Goal: Task Accomplishment & Management: Use online tool/utility

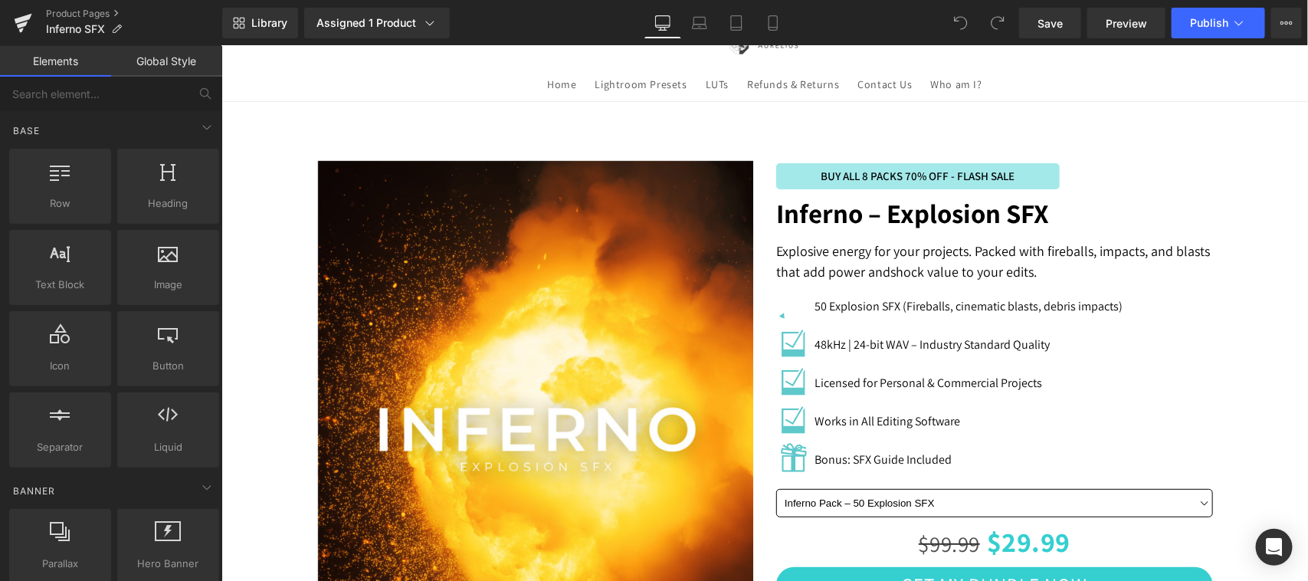
scroll to position [32, 0]
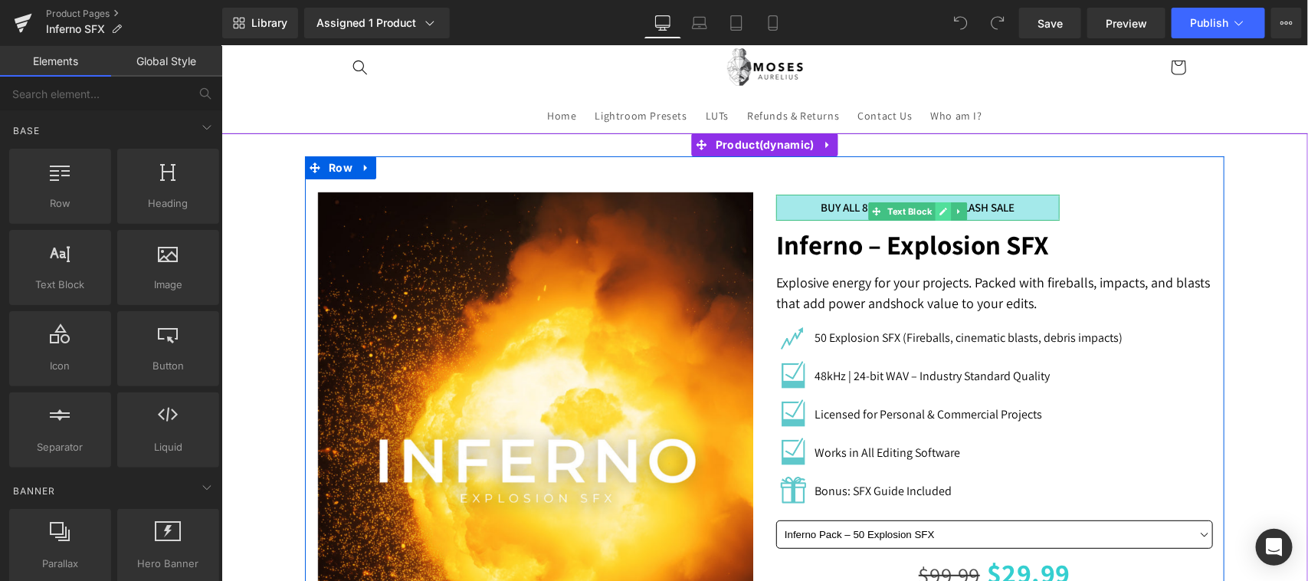
click at [938, 211] on icon at bounding box center [942, 211] width 8 height 8
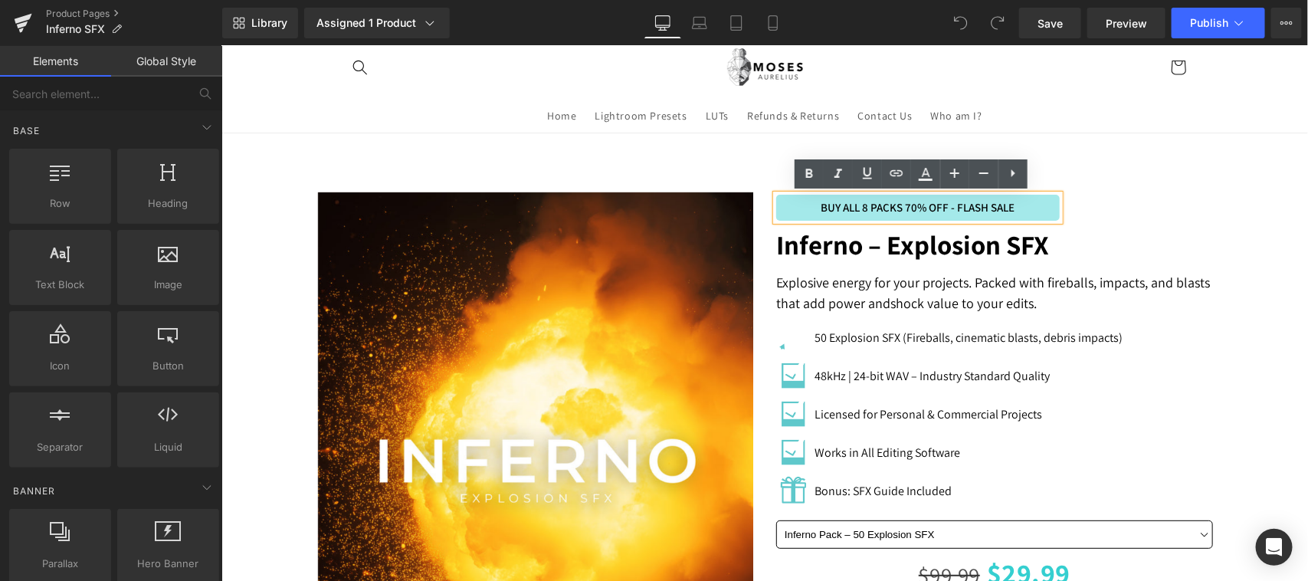
click at [952, 199] on p "BUY ALL 8 PACKS 70% OFF - FLASH SALE" at bounding box center [917, 207] width 268 height 18
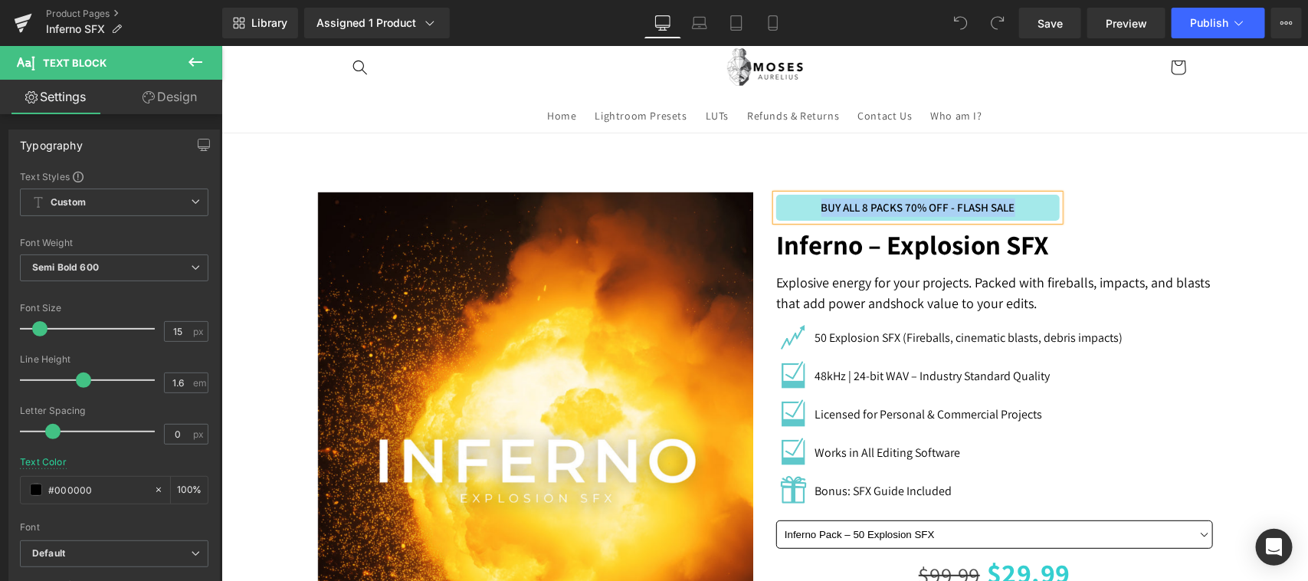
copy p "BUY ALL 8 PACKS 70% OFF - FLASH SALE"
click at [1116, 445] on div "Image 50 Explosion SFX (Fireballs, cinematic blasts, debris impacts) Text Block…" at bounding box center [993, 415] width 437 height 191
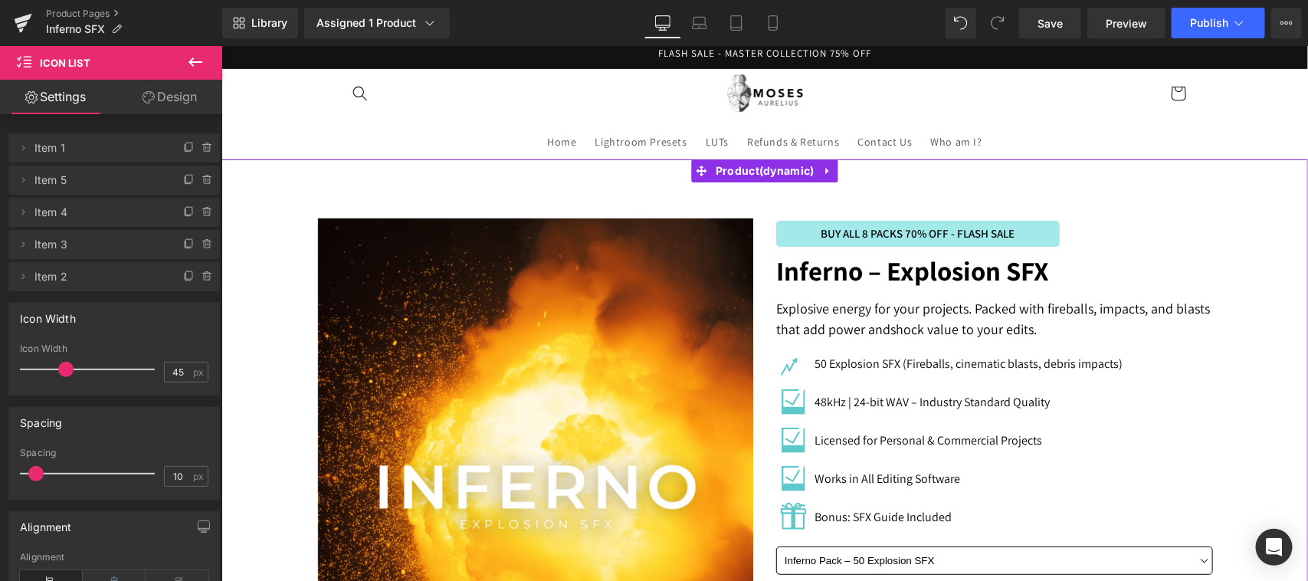
scroll to position [0, 0]
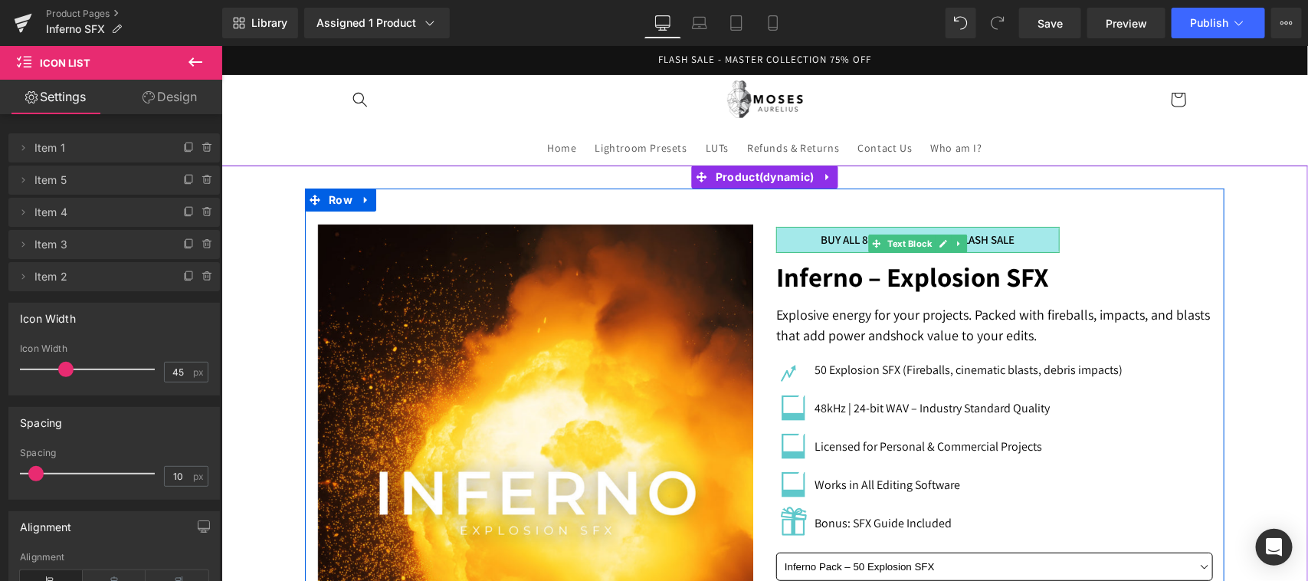
click at [967, 238] on p "BUY ALL 8 PACKS 70% OFF - FLASH SALE" at bounding box center [917, 239] width 268 height 18
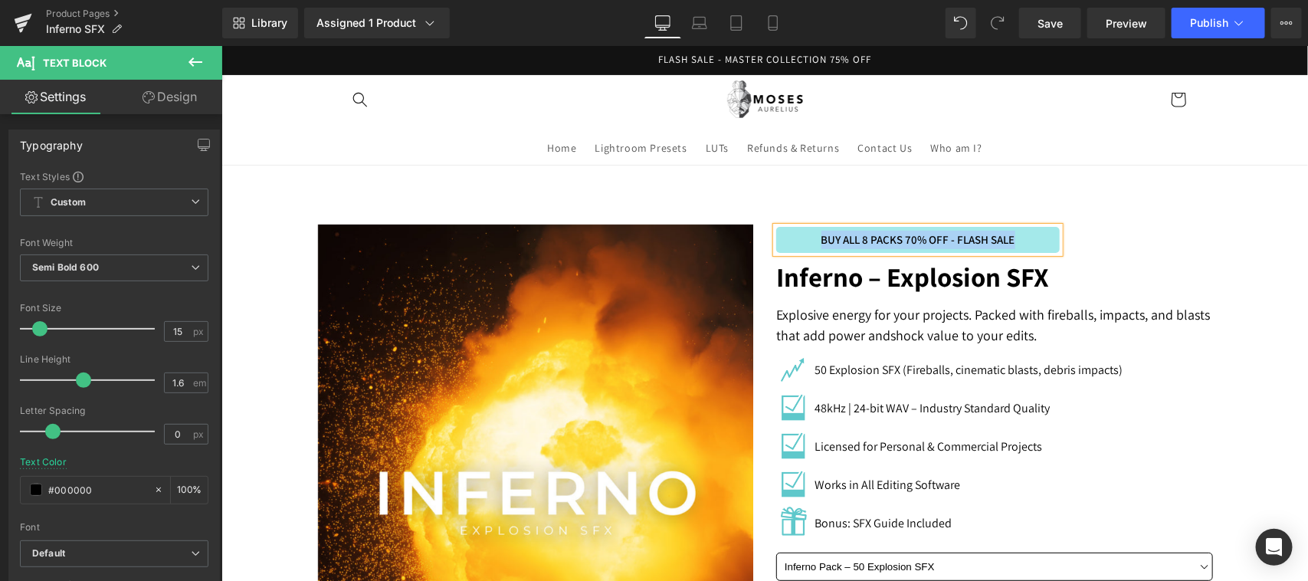
copy p "BUY ALL 8 PACKS 70% OFF - FLASH SALE"
click at [770, 23] on icon at bounding box center [772, 22] width 15 height 15
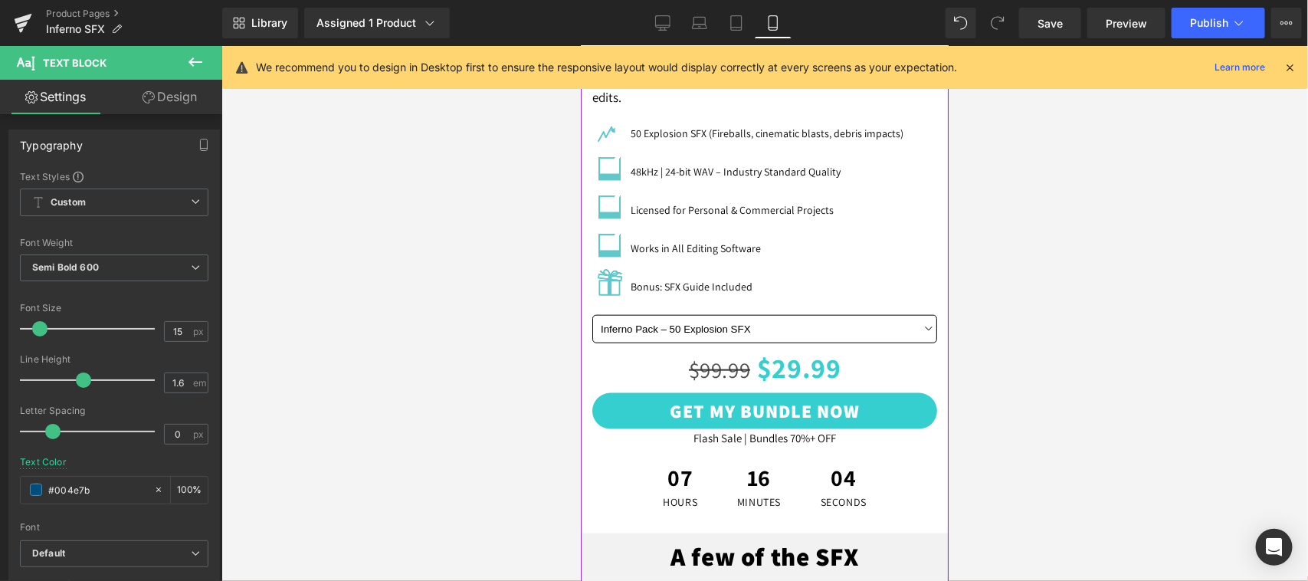
scroll to position [319, 0]
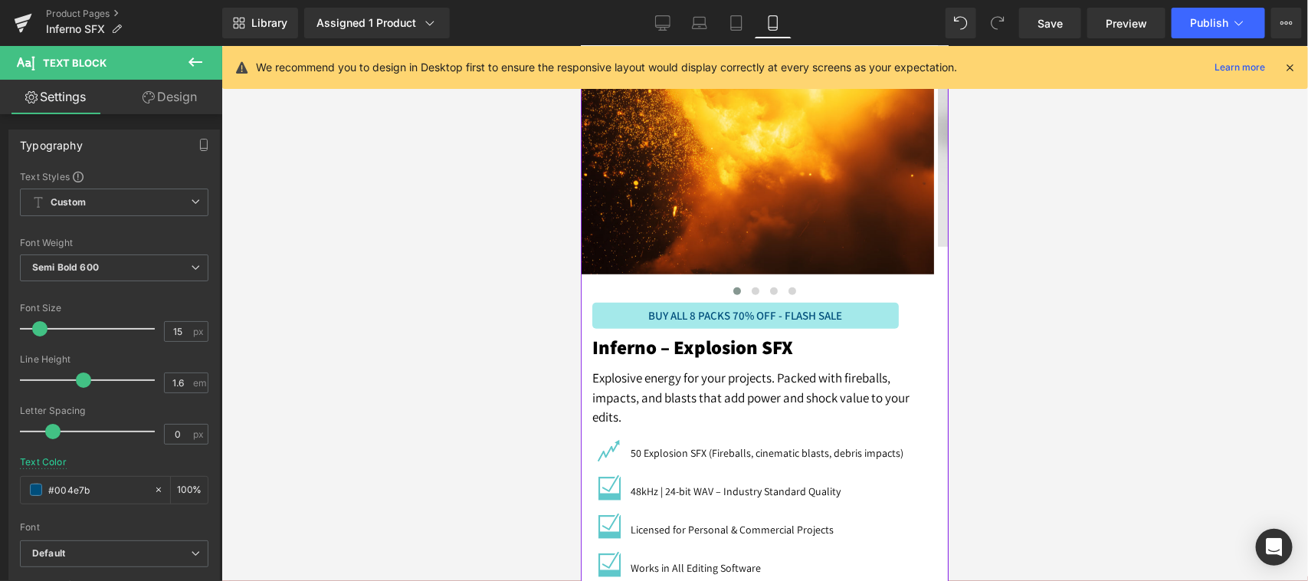
click at [799, 392] on div "Explosive energy for your projects. Packed with fireballs, impacts, and blasts …" at bounding box center [763, 397] width 345 height 59
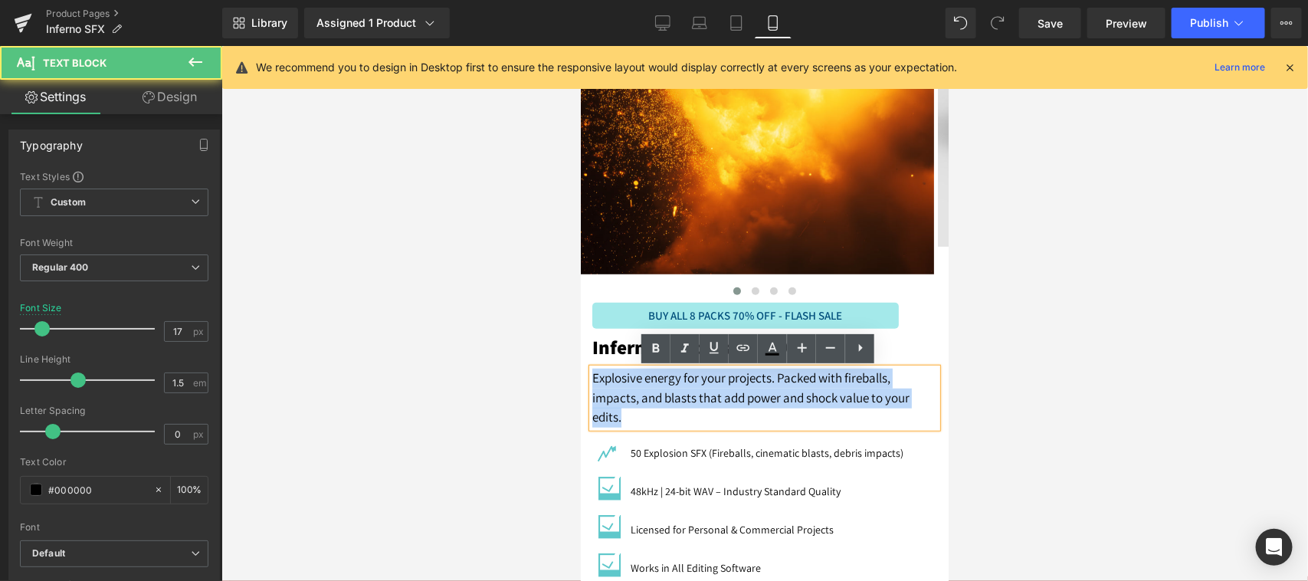
drag, startPoint x: 638, startPoint y: 419, endPoint x: 583, endPoint y: 371, distance: 72.8
click at [583, 371] on div "BUY ALL 8 PACKS 70% OFF - FLASH SALE Text Block Inferno – Explosion SFX Text Bl…" at bounding box center [764, 571] width 368 height 546
copy p "Explosive energy for your projects. Packed with fireballs, impacts, and blasts …"
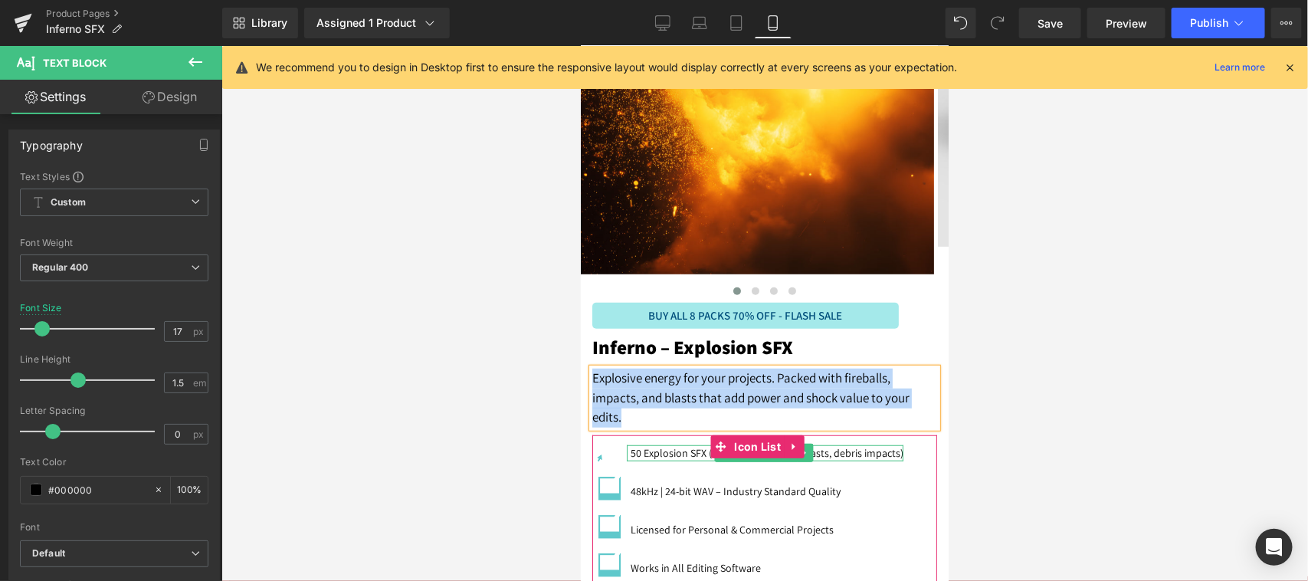
click at [834, 455] on p "50 Explosion SFX (Fireballs, cinematic blasts, debris impacts)" at bounding box center [766, 452] width 273 height 16
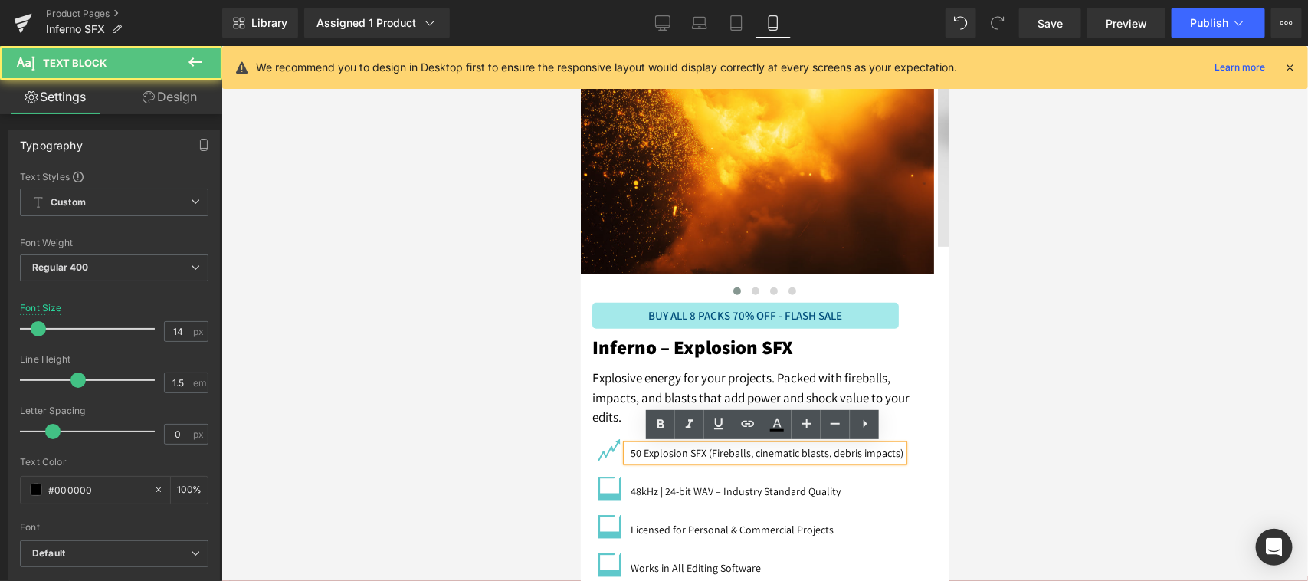
click at [853, 455] on p "50 Explosion SFX (Fireballs, cinematic blasts, debris impacts)" at bounding box center [766, 452] width 273 height 16
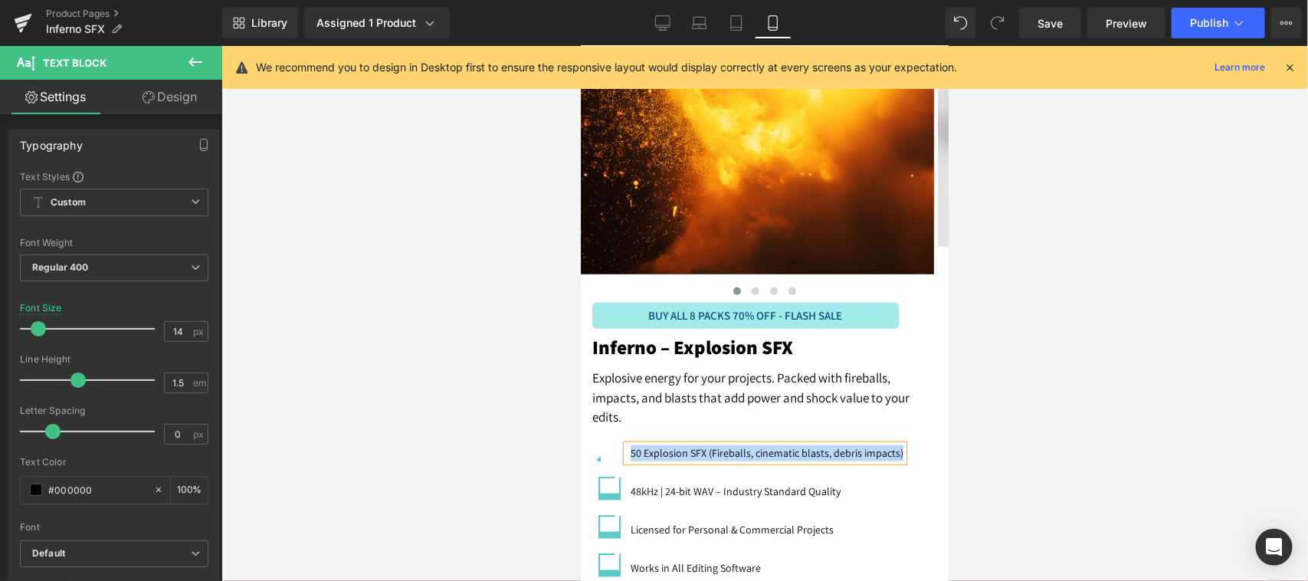
copy p "50 Explosion SFX (Fireballs, cinematic blasts, debris impacts)"
click at [756, 490] on icon at bounding box center [758, 491] width 8 height 8
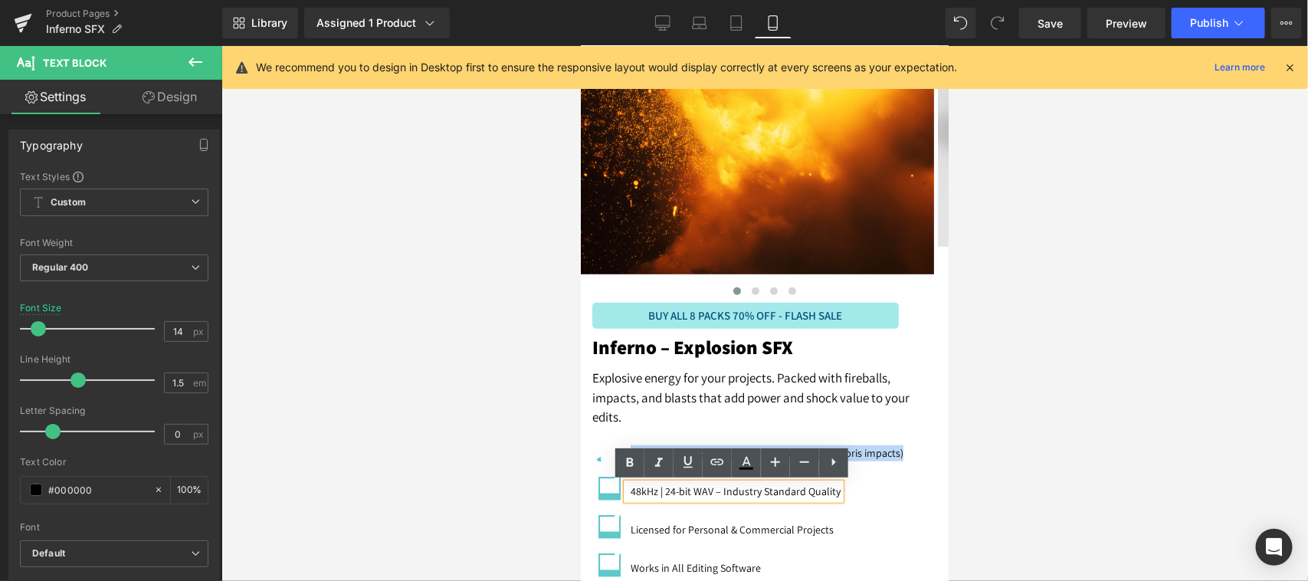
click at [779, 488] on p "48kHz | 24-bit WAV – Industry Standard Quality" at bounding box center [735, 491] width 210 height 16
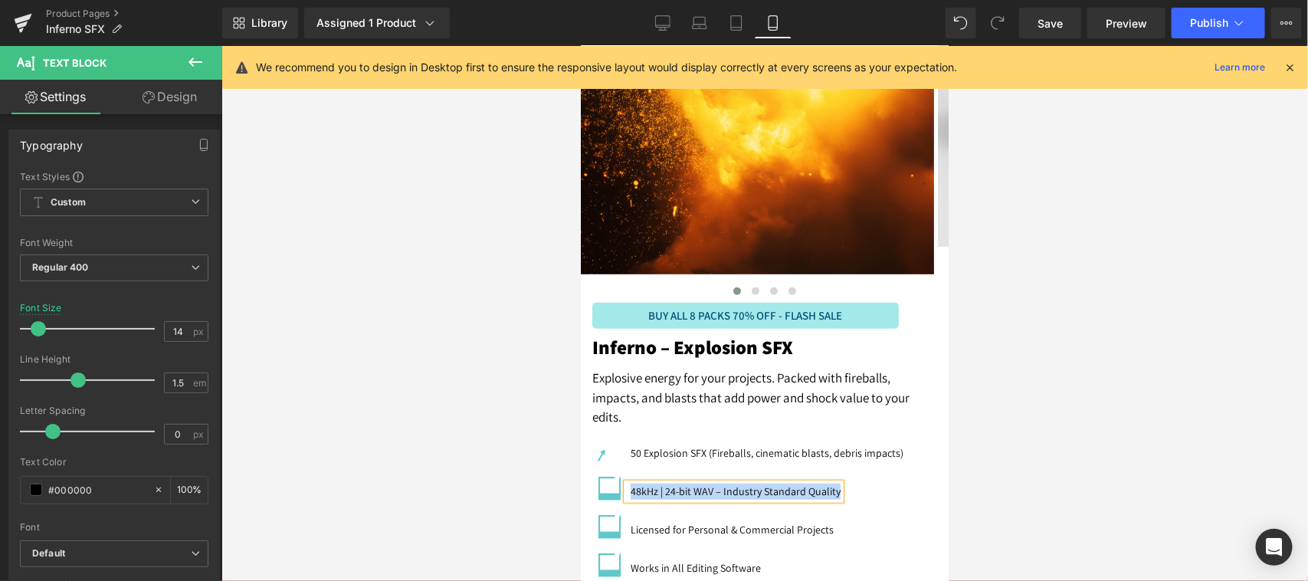
copy p "48kHz | 24-bit WAV – Industry Standard Quality"
click at [751, 529] on icon at bounding box center [753, 528] width 8 height 9
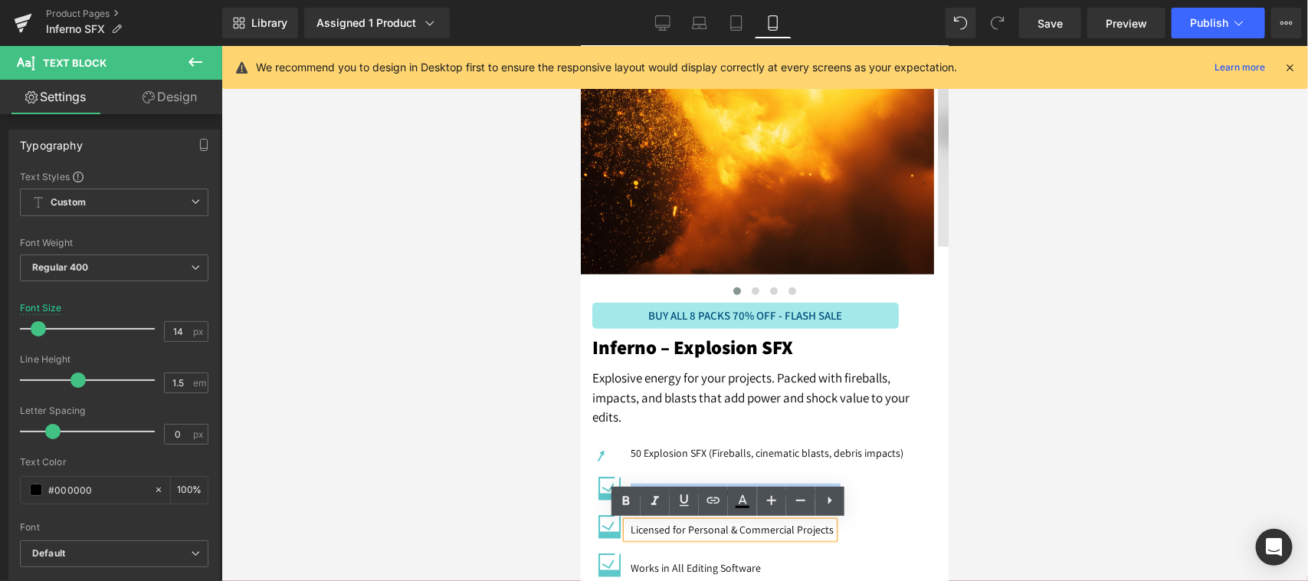
click at [774, 529] on p "Licensed for Personal & Commercial Projects" at bounding box center [731, 529] width 203 height 16
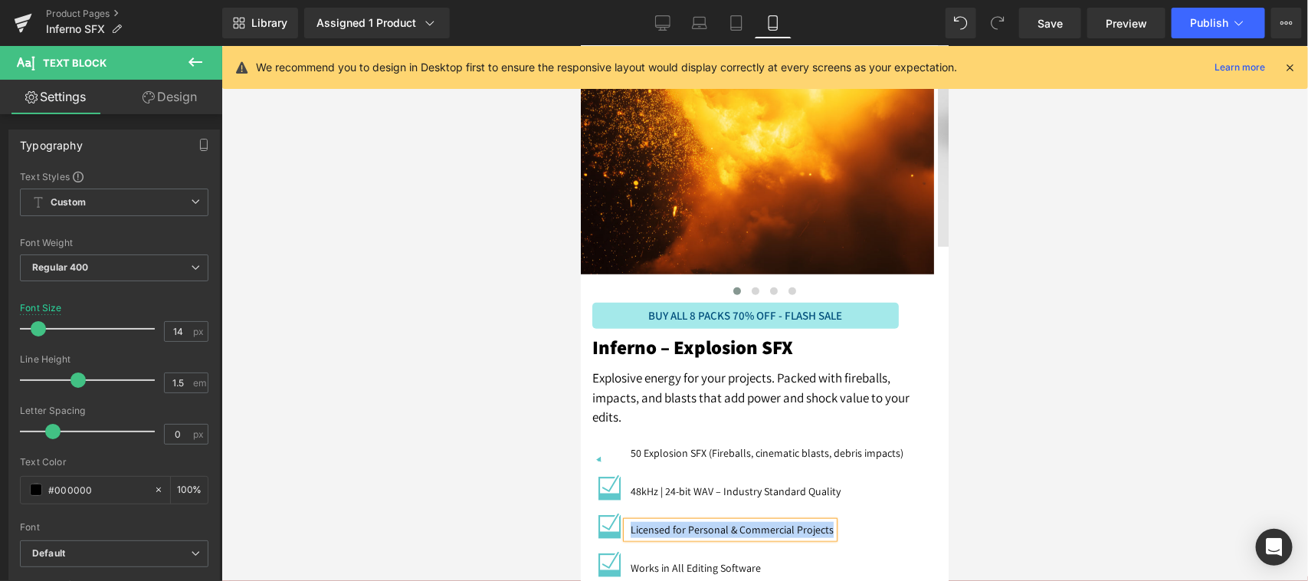
copy p "Licensed for Personal & Commercial Projects"
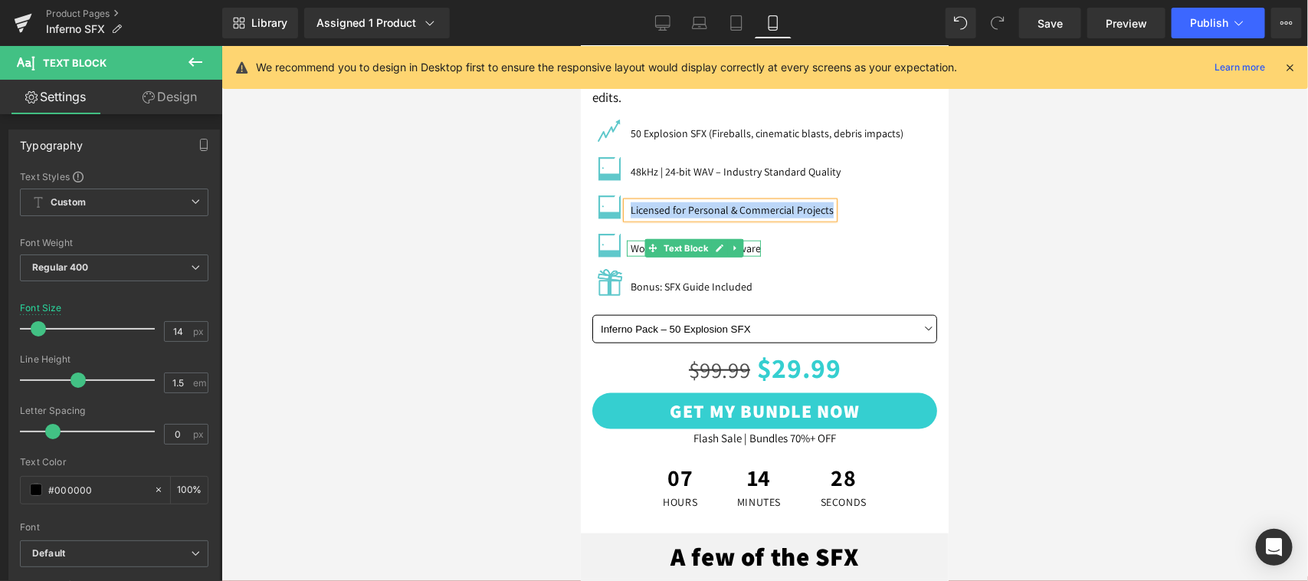
click at [722, 249] on icon at bounding box center [718, 247] width 8 height 9
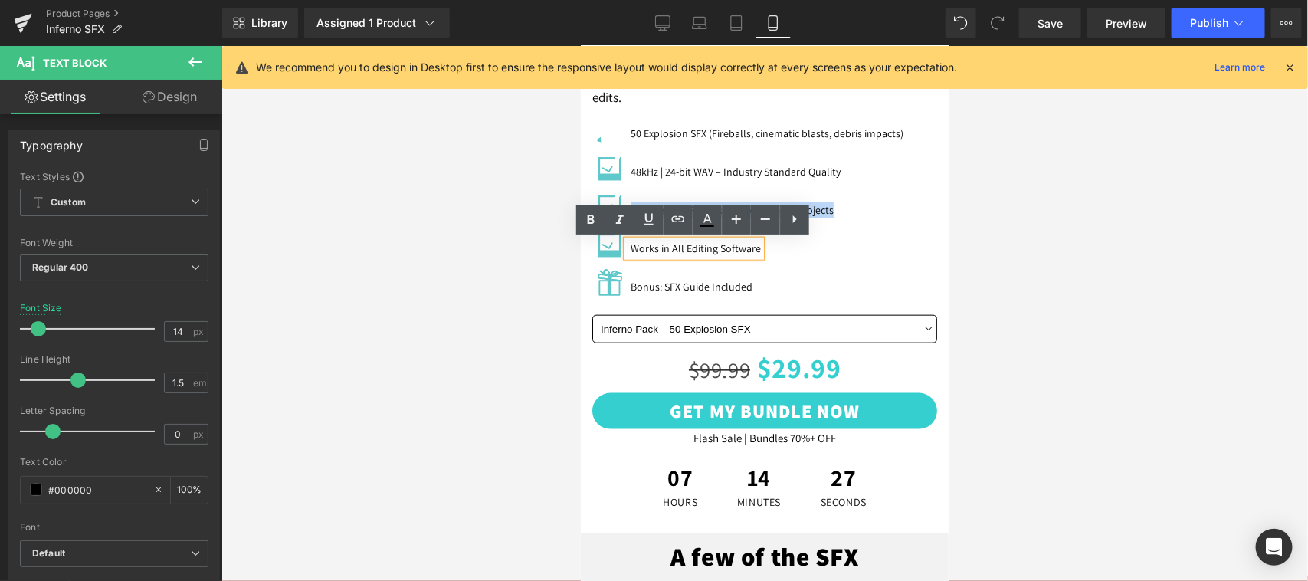
click at [735, 249] on p "Works in All Editing Software" at bounding box center [695, 248] width 130 height 16
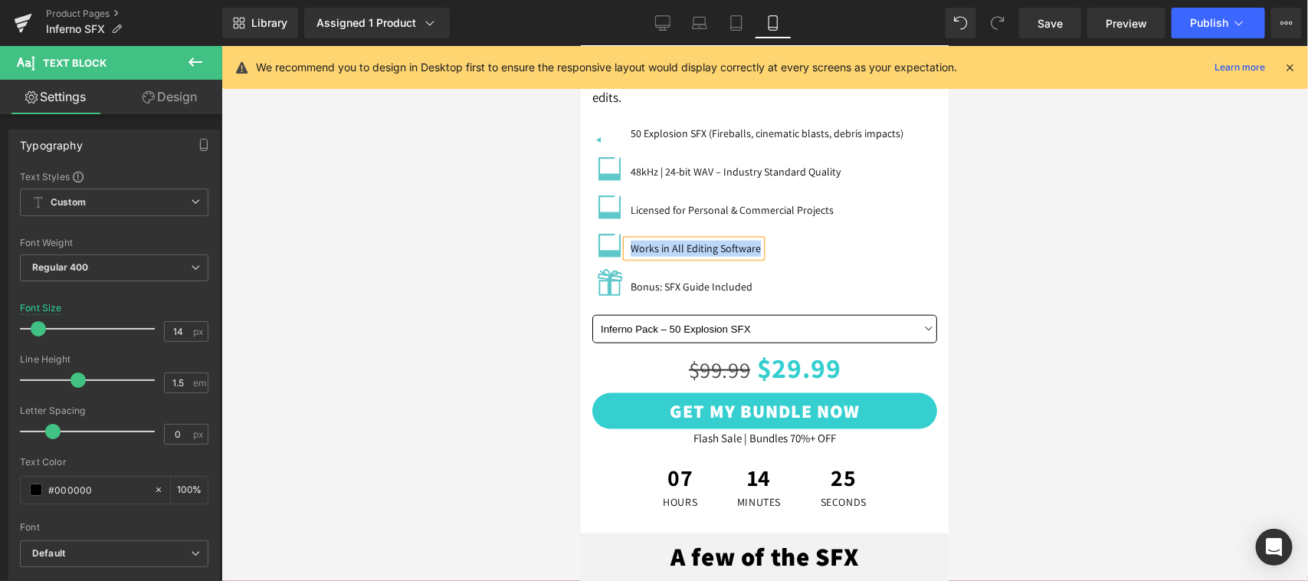
copy p "Works in All Editing Software"
click at [711, 287] on icon at bounding box center [715, 287] width 8 height 8
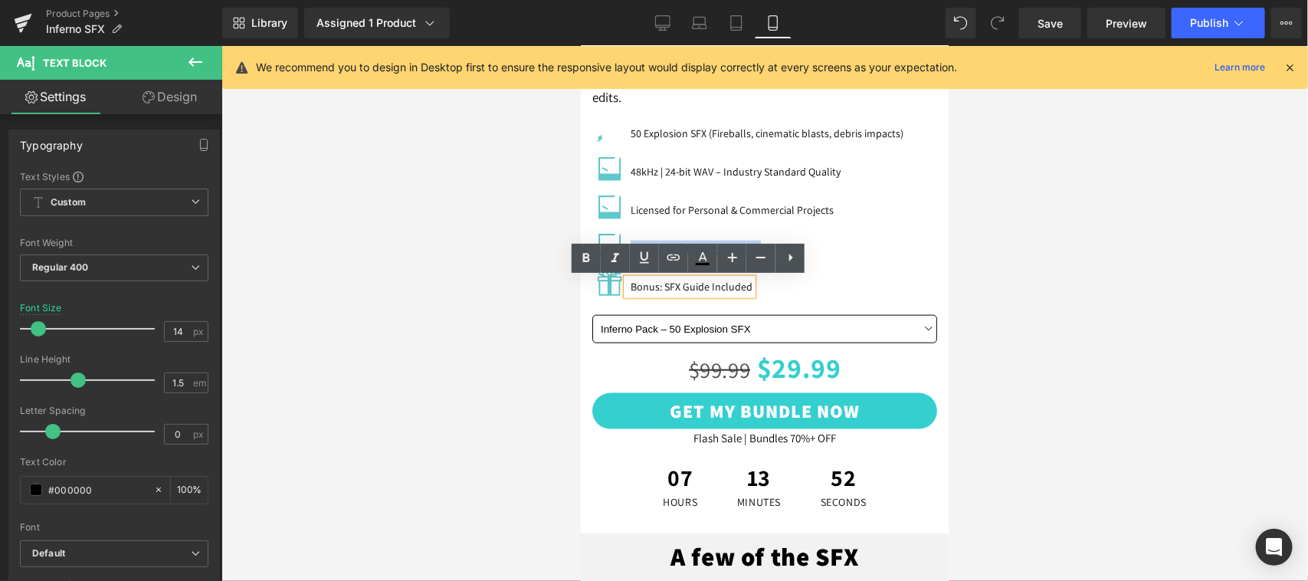
click at [718, 283] on p "Bonus: SFX Guide Included" at bounding box center [691, 286] width 122 height 16
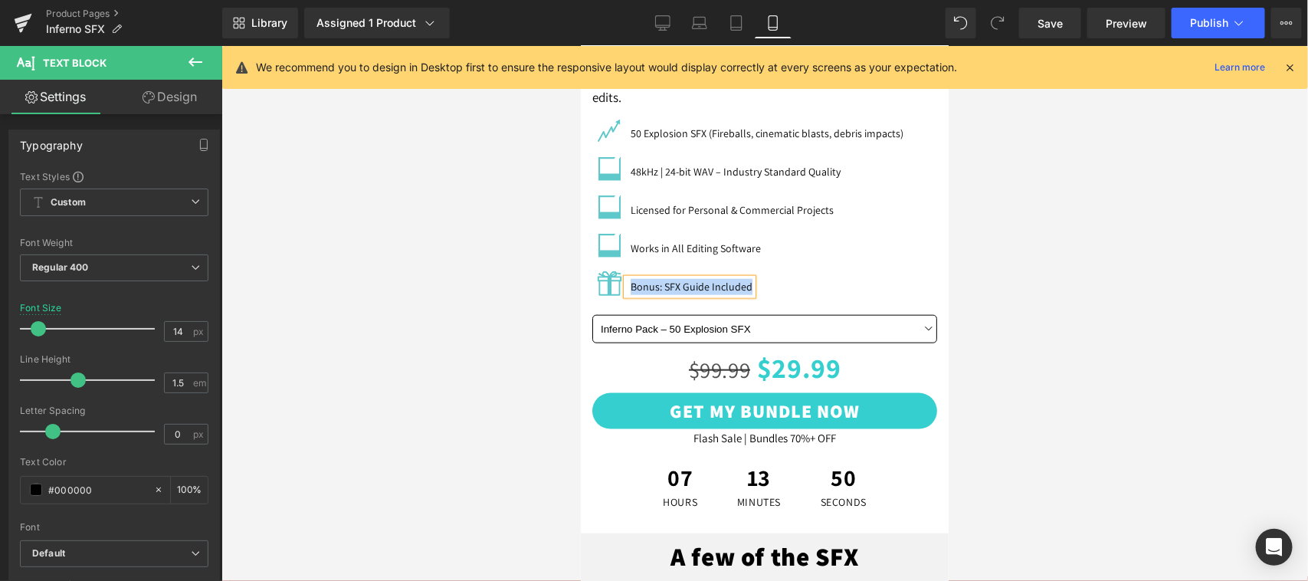
copy p "Bonus: SFX Guide Included"
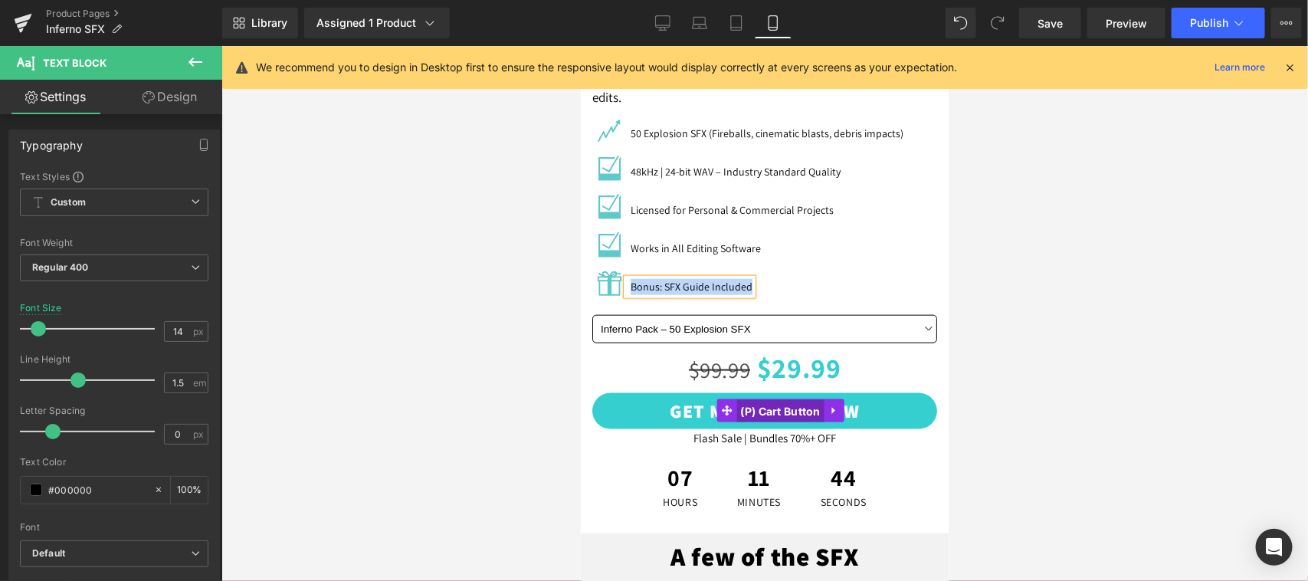
click at [760, 404] on span "(P) Cart Button" at bounding box center [779, 410] width 88 height 23
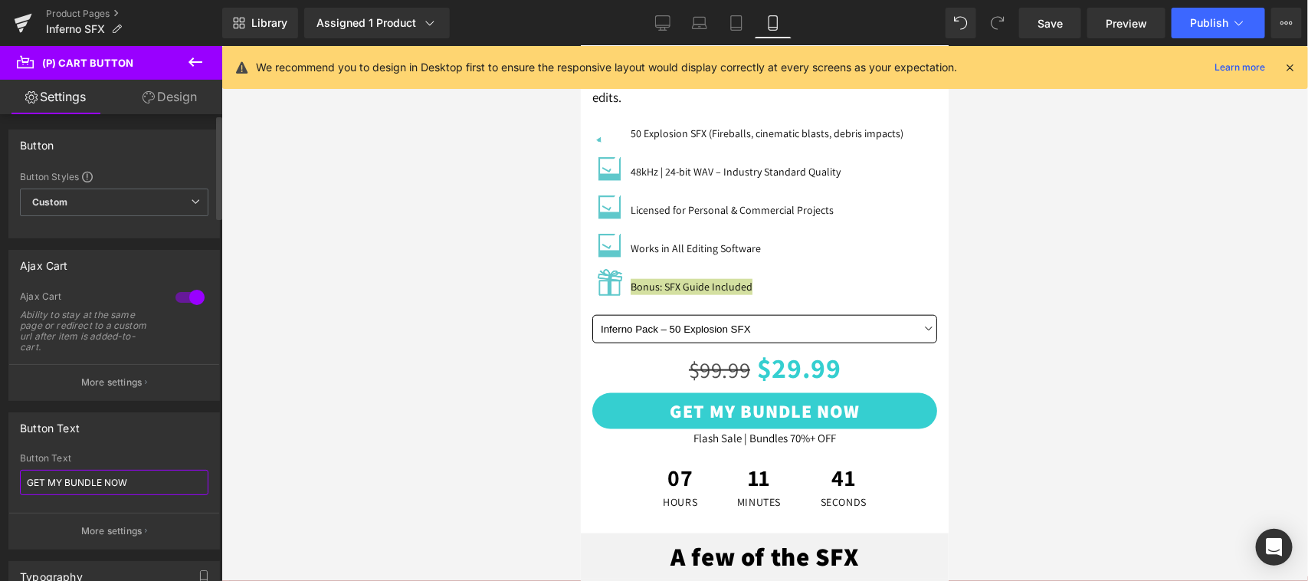
drag, startPoint x: 136, startPoint y: 483, endPoint x: 142, endPoint y: 488, distance: 8.7
click at [136, 486] on input "GET MY BUNDLE NOW" at bounding box center [114, 482] width 188 height 25
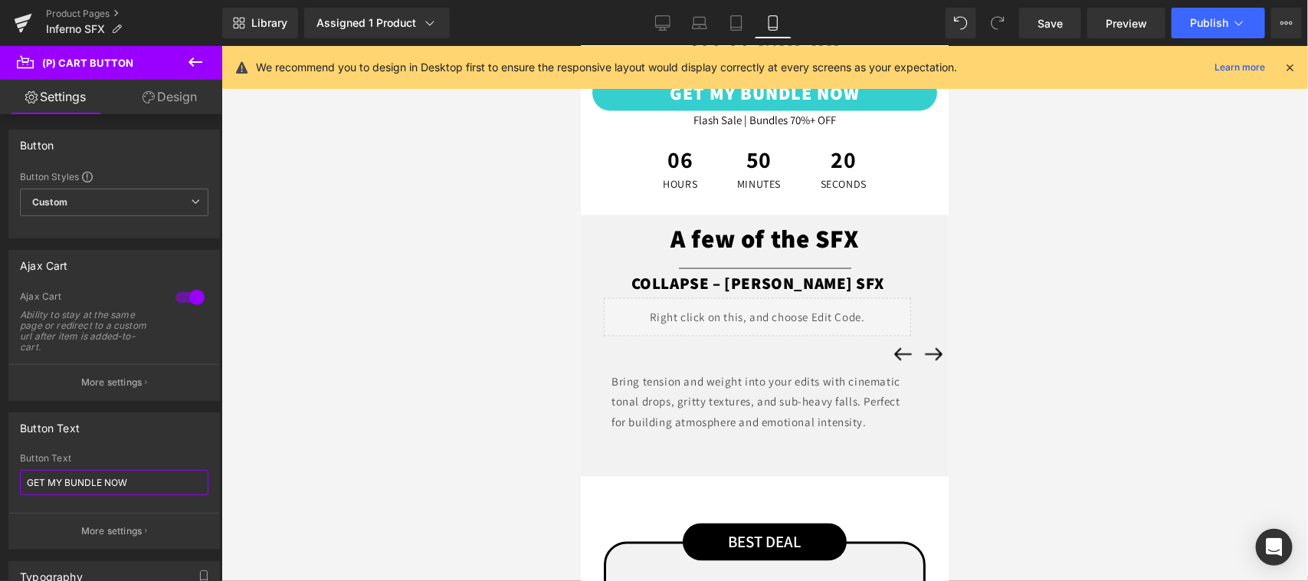
scroll to position [957, 0]
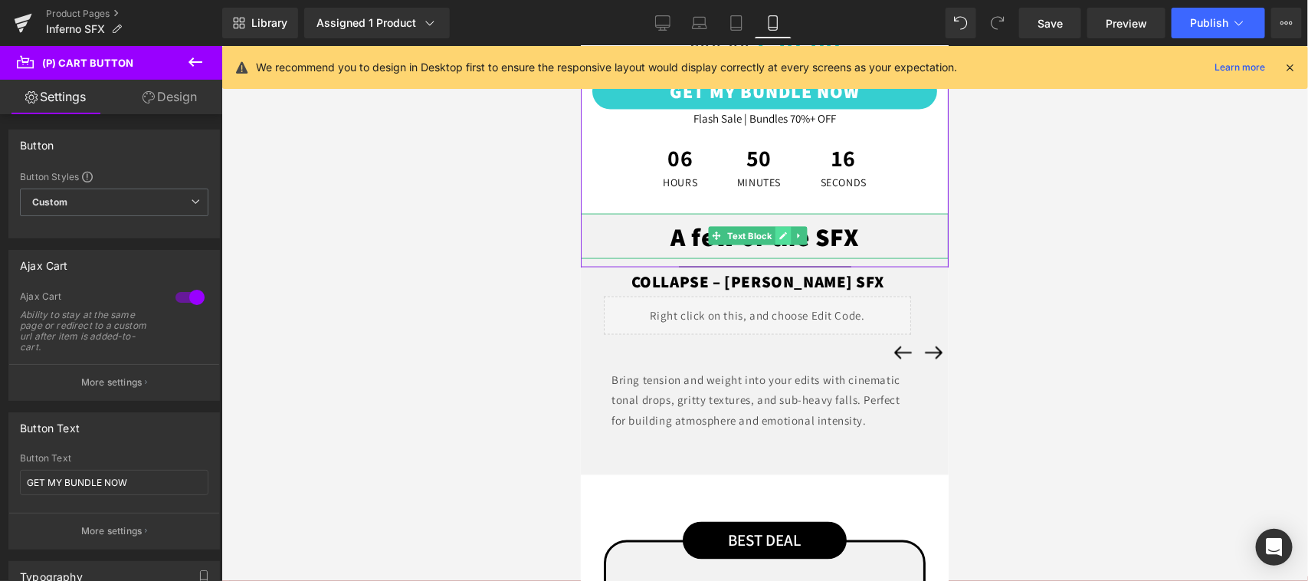
click at [781, 241] on link at bounding box center [782, 235] width 16 height 18
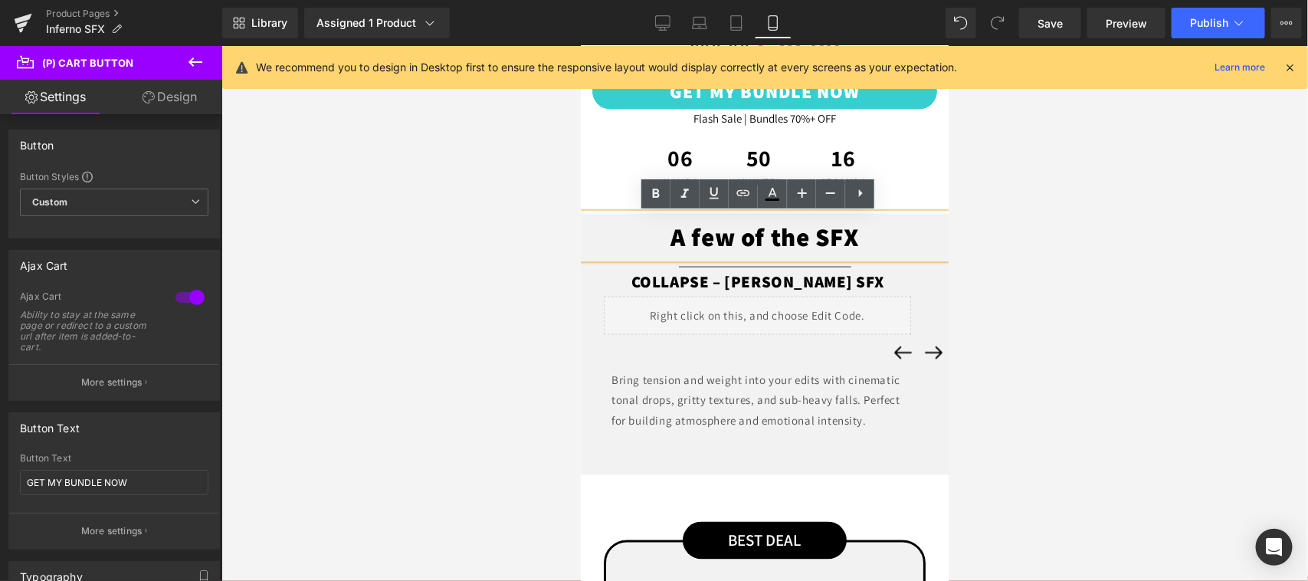
click at [844, 237] on p "A few of the SFX" at bounding box center [764, 235] width 368 height 45
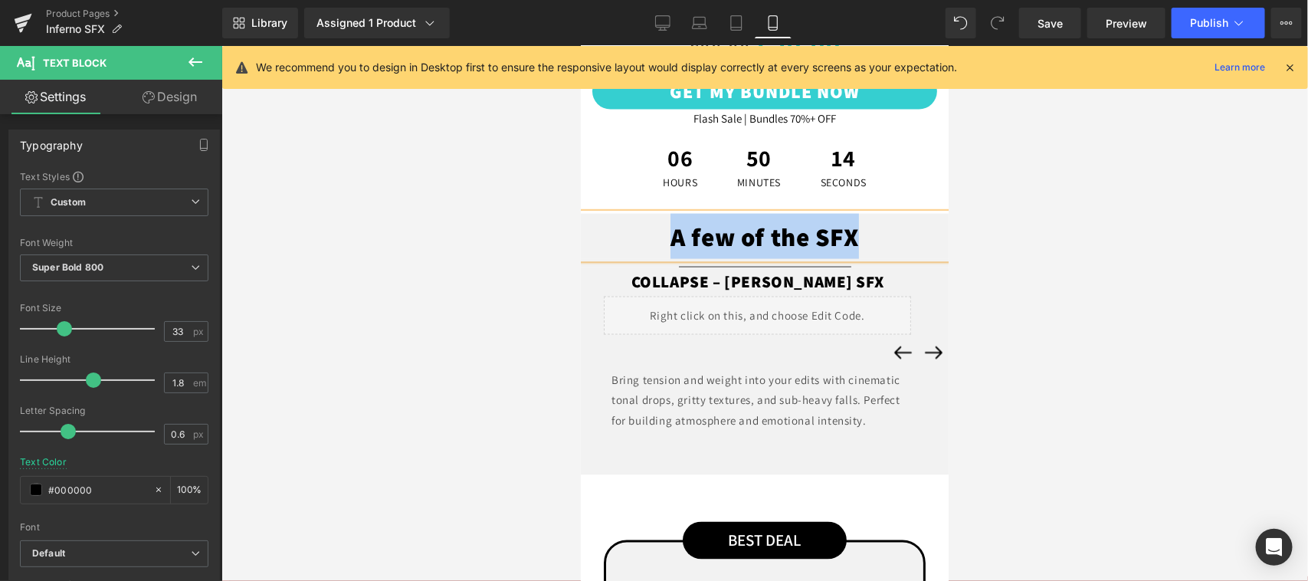
copy p "A few of the SFX"
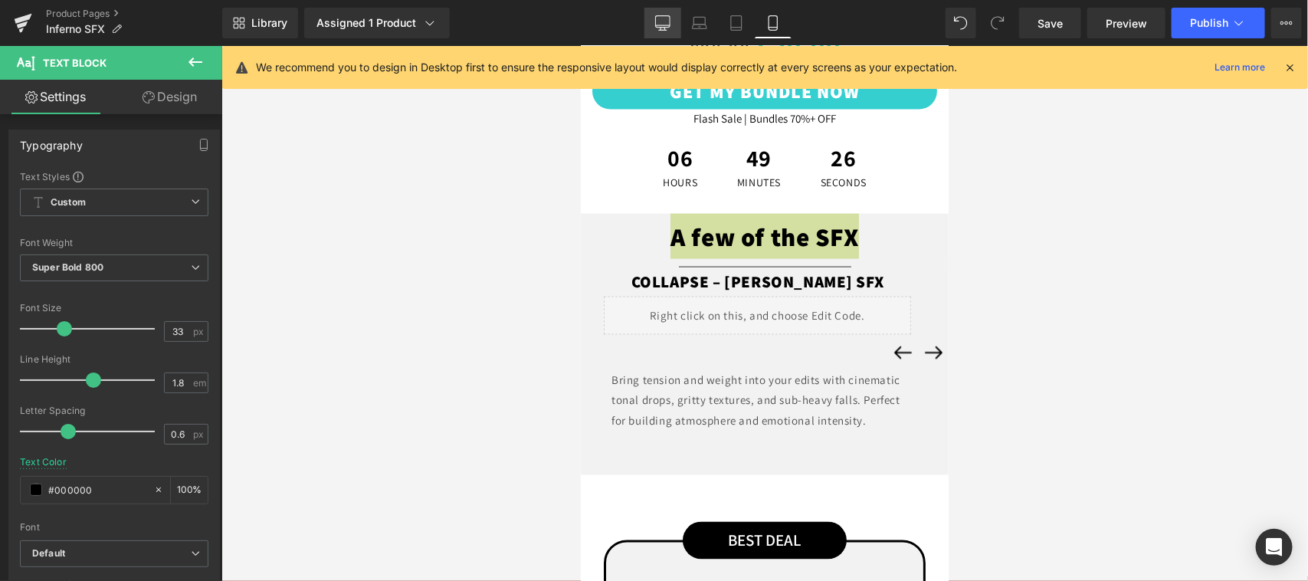
drag, startPoint x: 667, startPoint y: 13, endPoint x: 423, endPoint y: 352, distance: 418.1
click at [667, 13] on link "Desktop" at bounding box center [662, 23] width 37 height 31
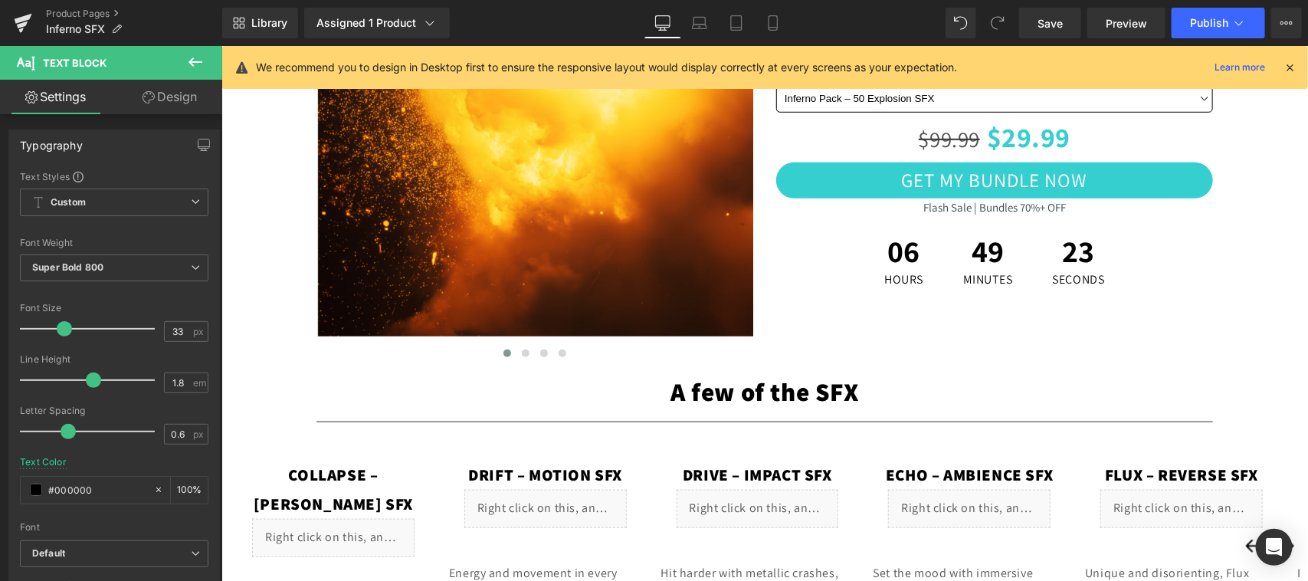
scroll to position [638, 0]
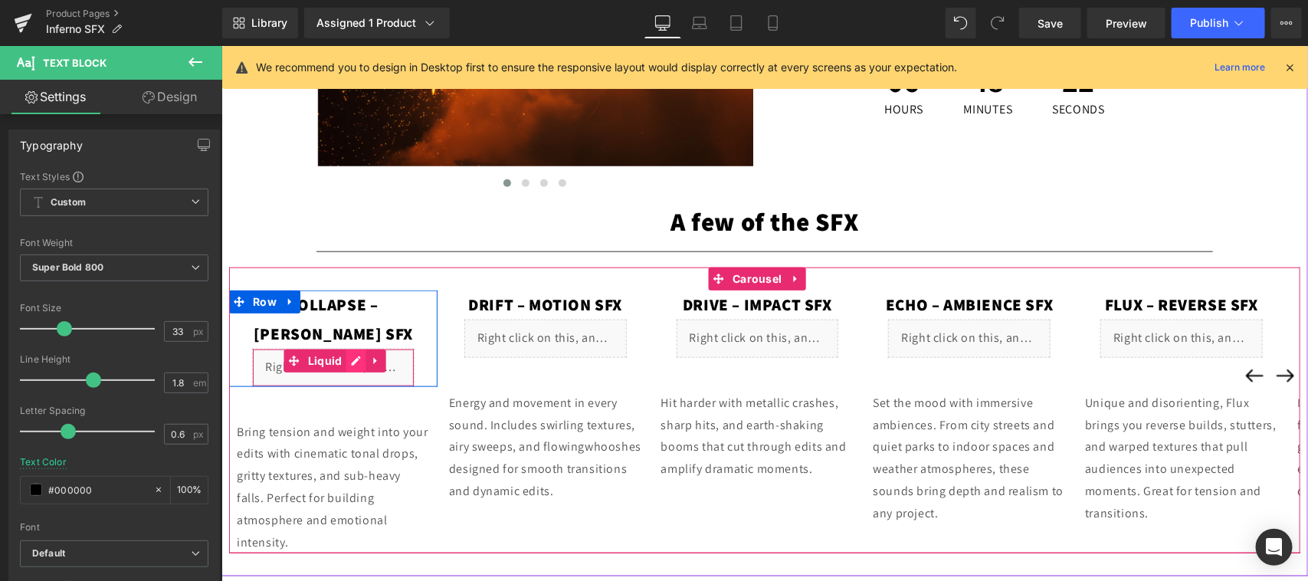
click at [352, 348] on div "Liquid" at bounding box center [332, 367] width 162 height 38
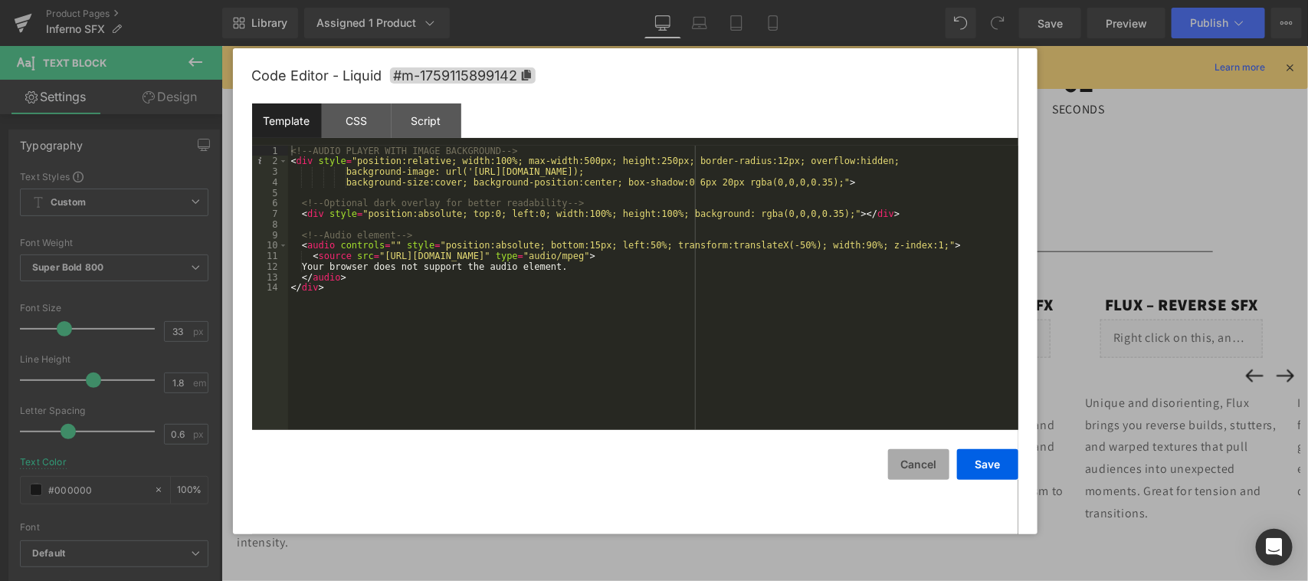
click at [913, 471] on button "Cancel" at bounding box center [918, 464] width 61 height 31
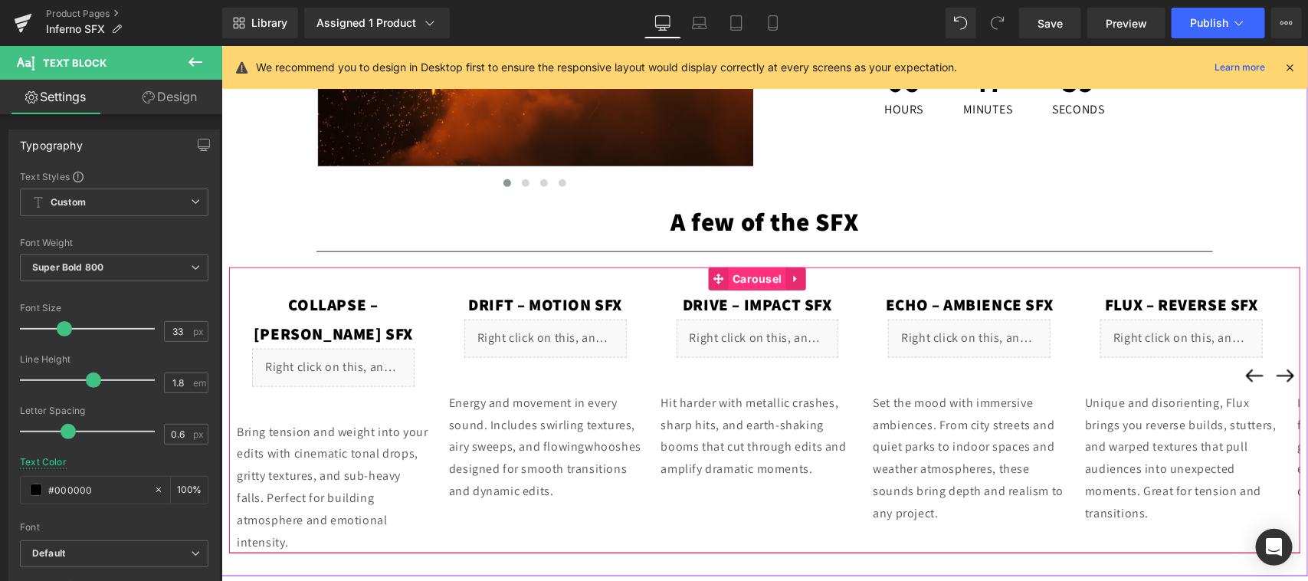
click at [734, 276] on span "Carousel" at bounding box center [756, 278] width 57 height 23
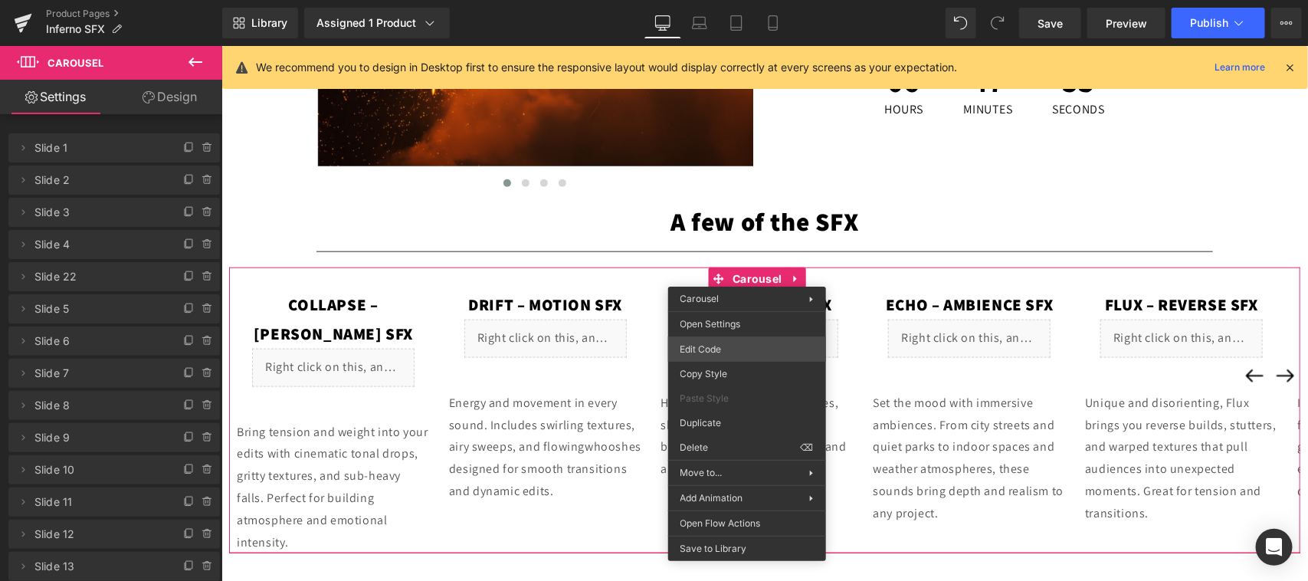
click at [737, 0] on div "Carousel You are previewing how the will restyle your page. You can not edit El…" at bounding box center [654, 0] width 1308 height 0
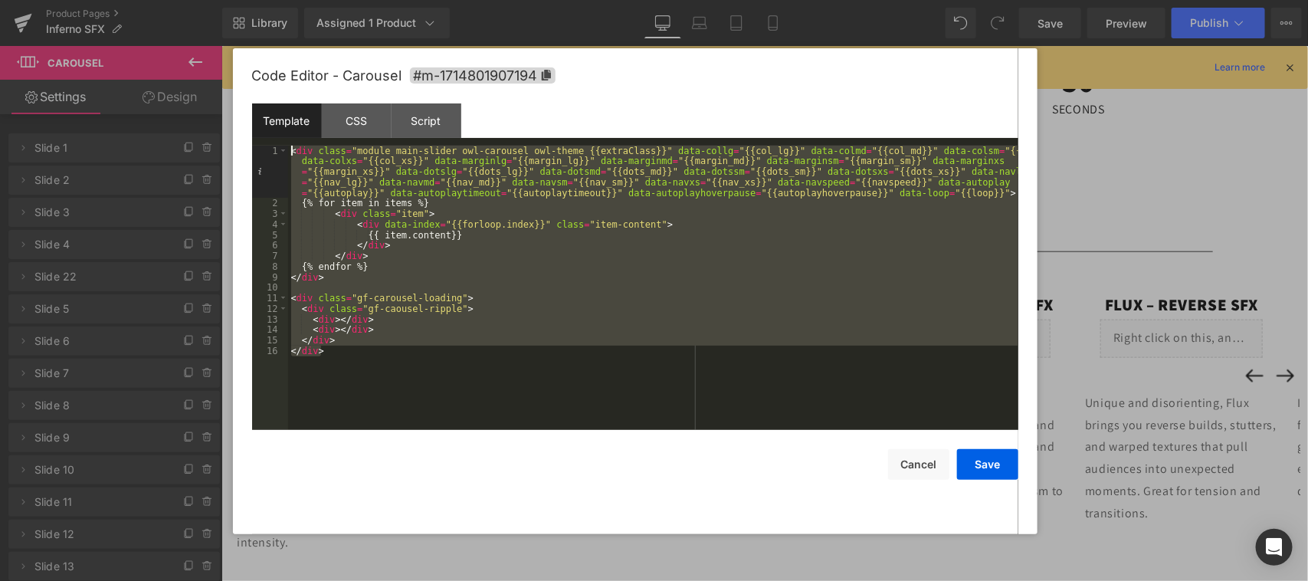
drag, startPoint x: 389, startPoint y: 351, endPoint x: 273, endPoint y: 155, distance: 227.7
click at [273, 155] on pre "1 2 3 4 5 6 7 8 9 10 11 12 13 14 15 16 < div class = "module main-slider owl-ca…" at bounding box center [635, 288] width 766 height 284
click at [356, 117] on div "CSS" at bounding box center [357, 120] width 70 height 34
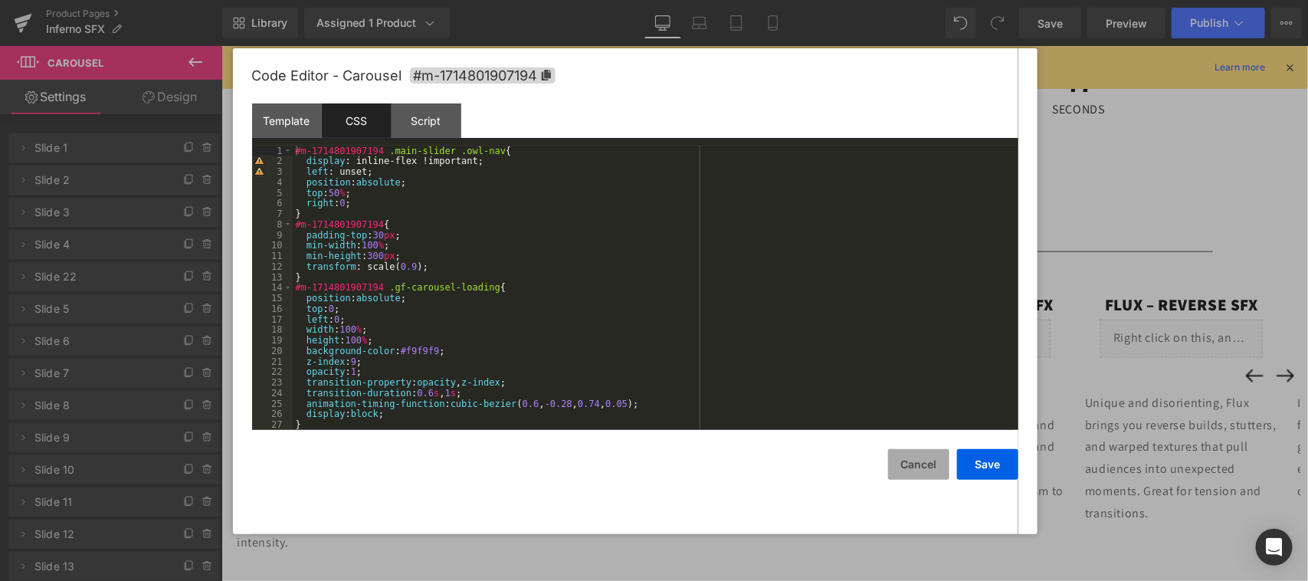
click at [924, 469] on button "Cancel" at bounding box center [918, 464] width 61 height 31
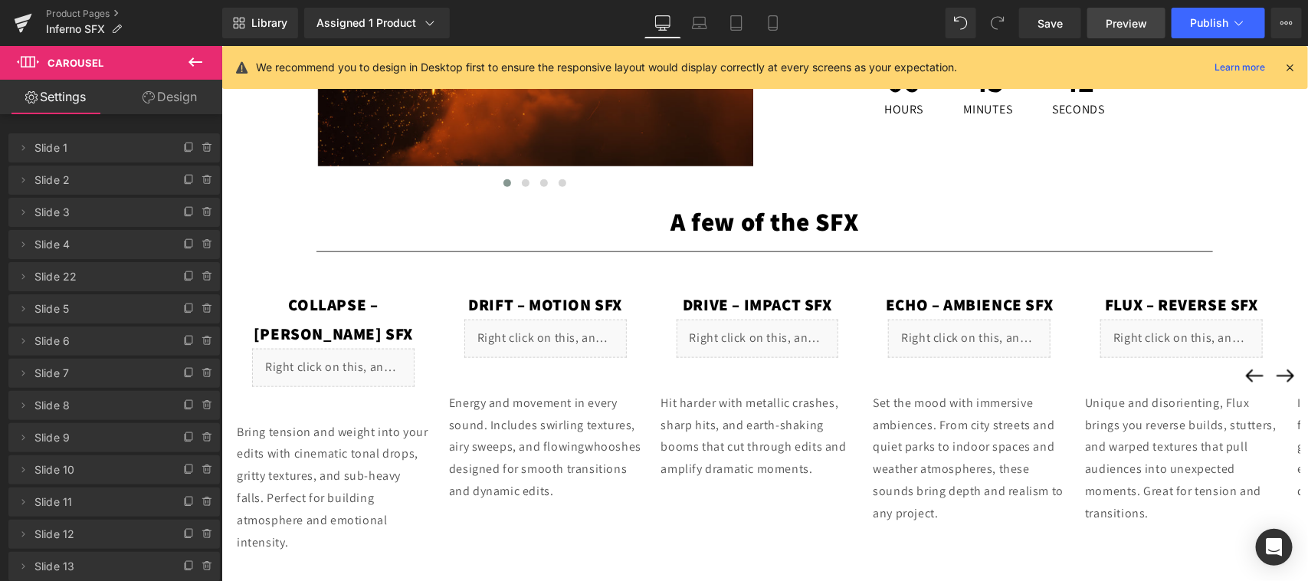
click at [1122, 21] on span "Preview" at bounding box center [1125, 23] width 41 height 16
click at [768, 33] on link "Mobile" at bounding box center [772, 23] width 37 height 31
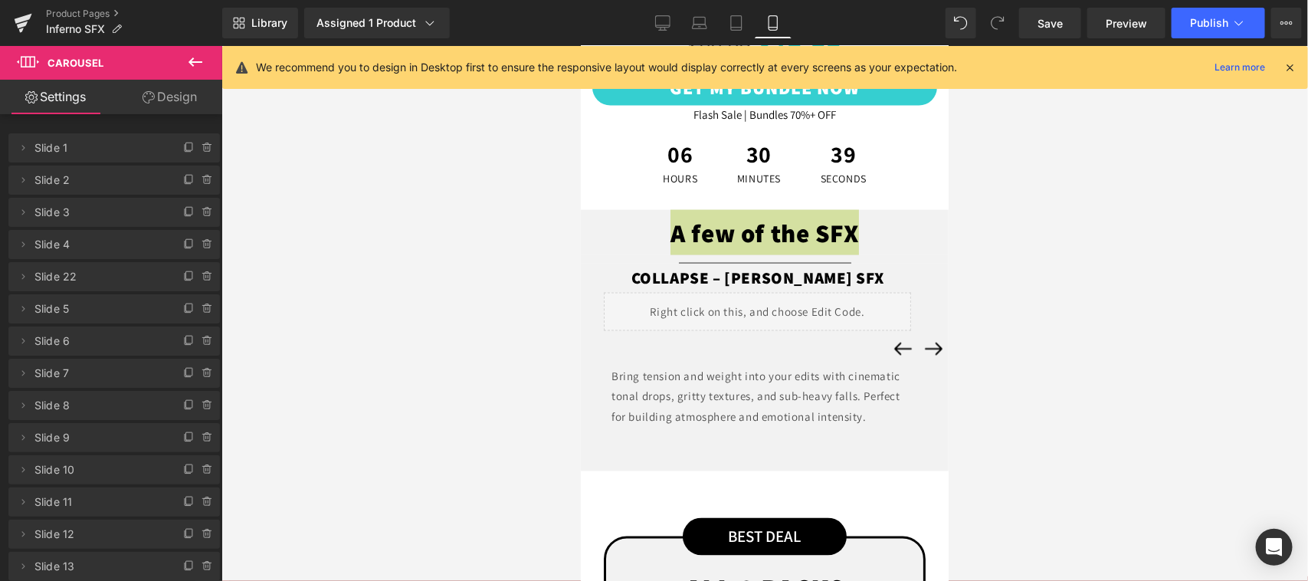
scroll to position [957, 0]
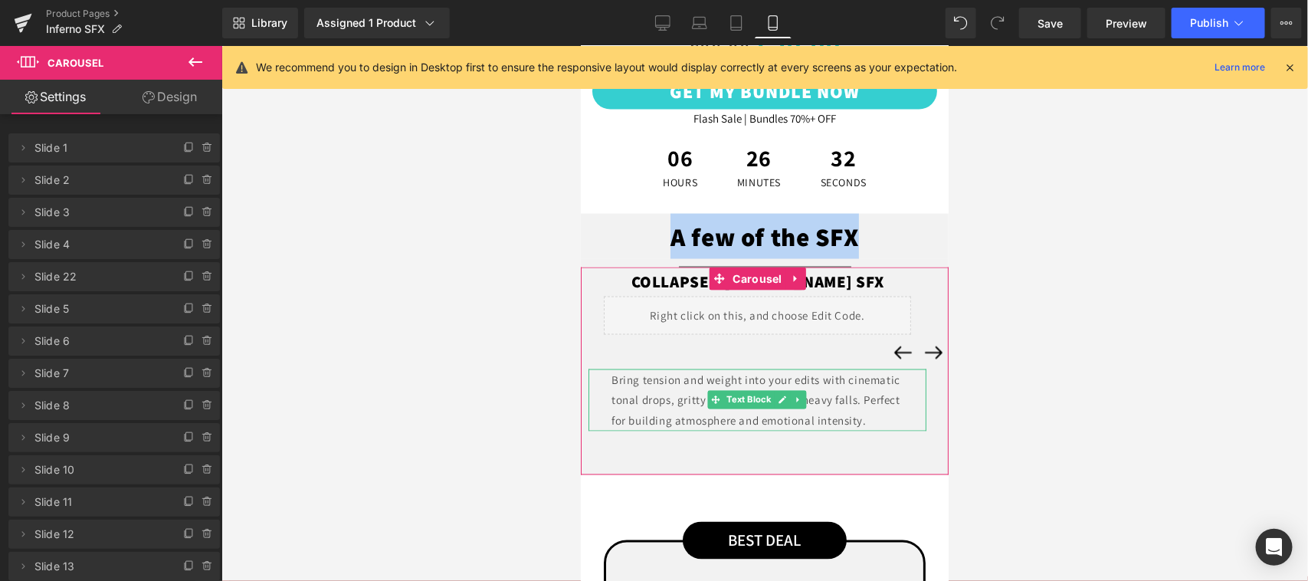
click at [834, 395] on p "Bring tension and weight into your edits with cinematic tonal drops, gritty tex…" at bounding box center [756, 399] width 293 height 62
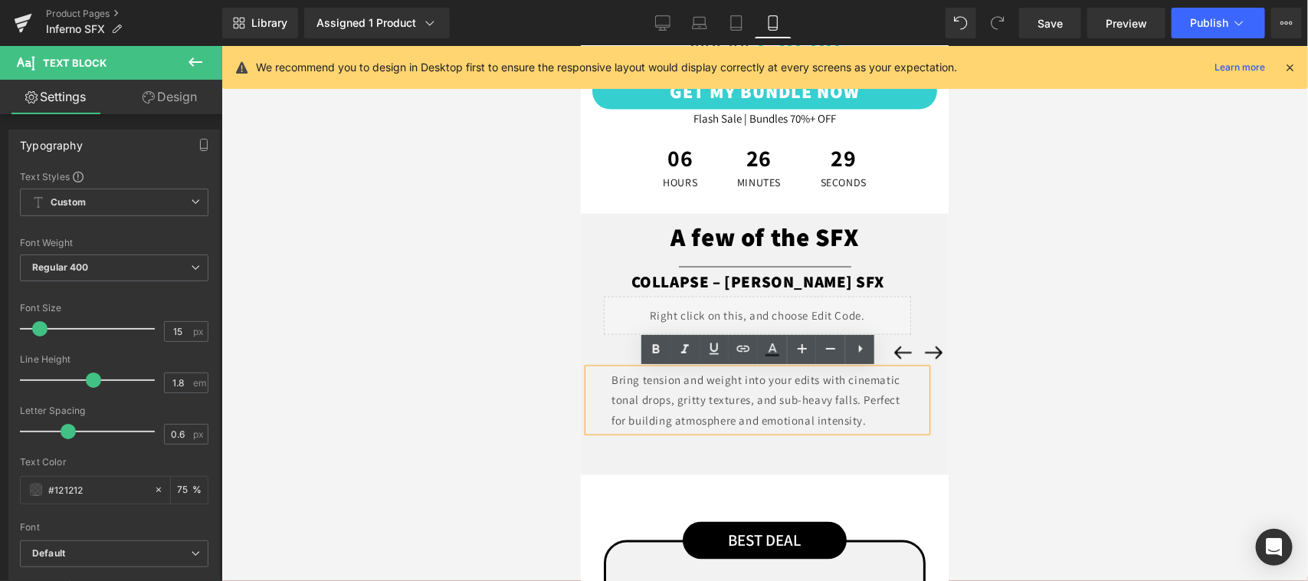
click at [887, 350] on button "‹" at bounding box center [901, 351] width 31 height 31
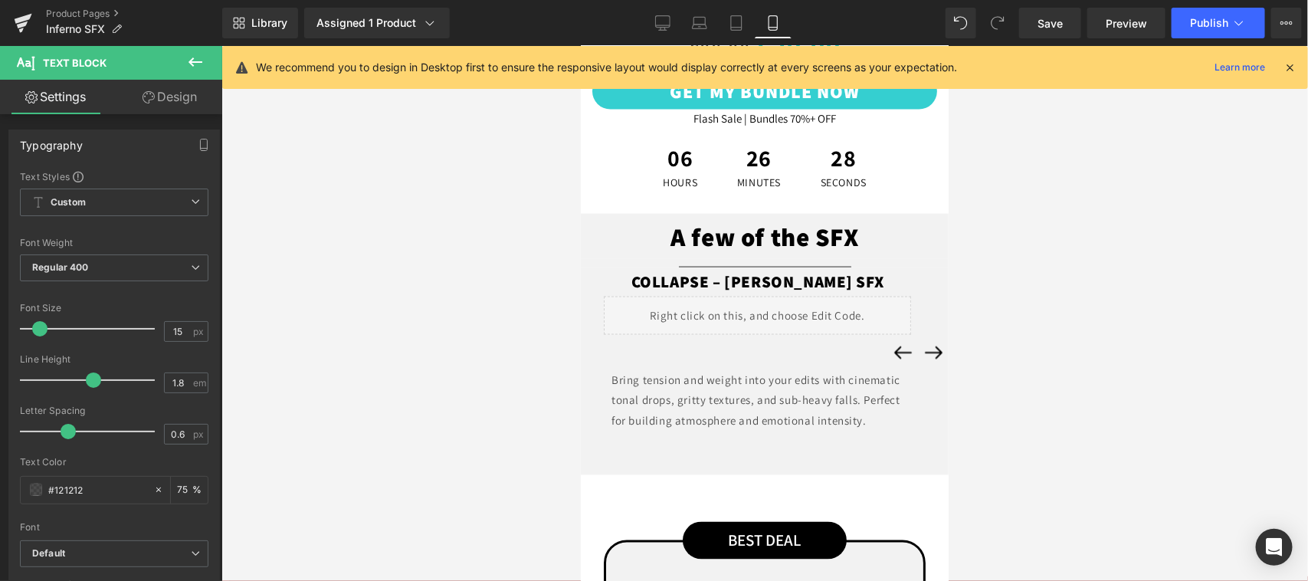
click at [887, 350] on button "‹" at bounding box center [901, 351] width 31 height 31
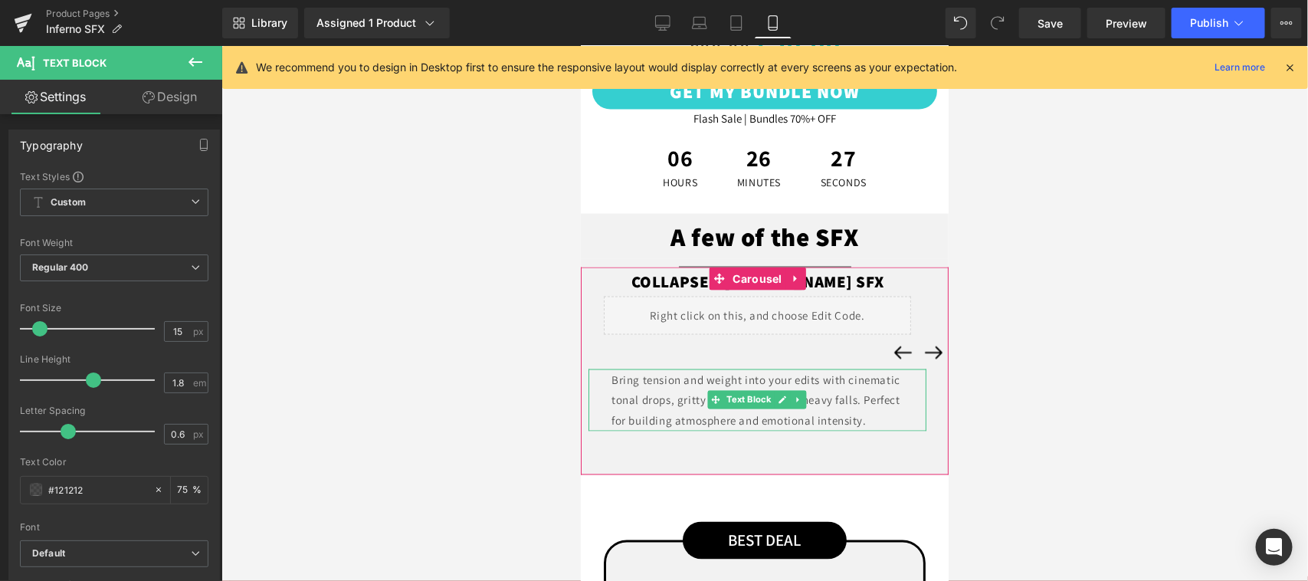
click at [842, 401] on p "Bring tension and weight into your edits with cinematic tonal drops, gritty tex…" at bounding box center [756, 399] width 293 height 62
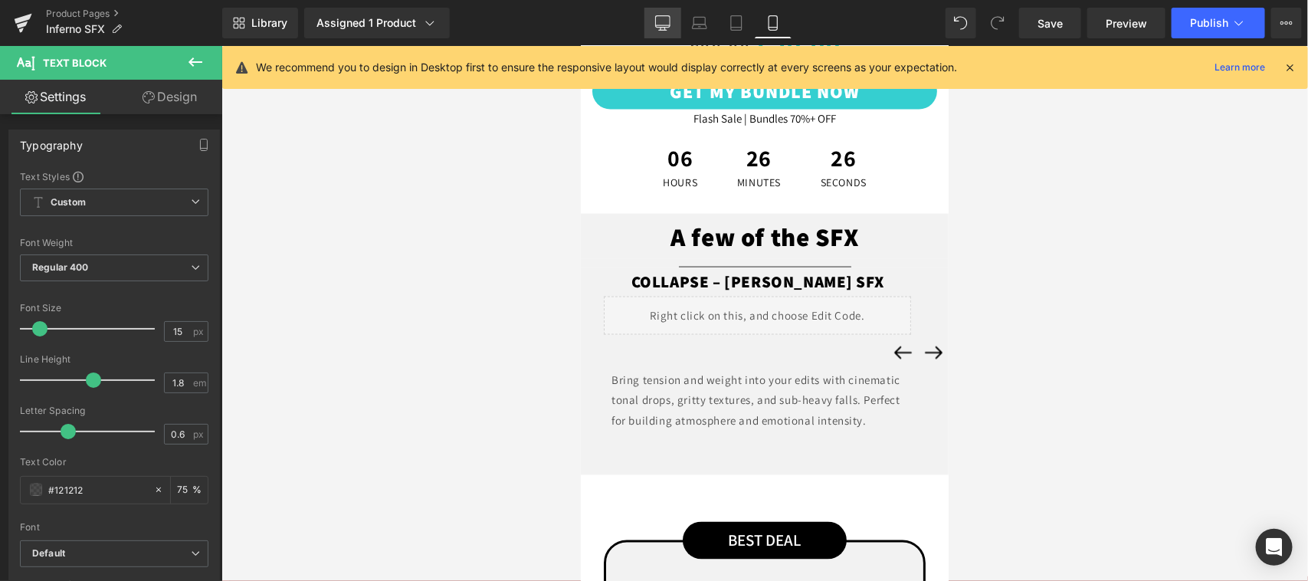
drag, startPoint x: 671, startPoint y: 23, endPoint x: 221, endPoint y: 312, distance: 534.4
click at [670, 23] on icon at bounding box center [662, 22] width 15 height 15
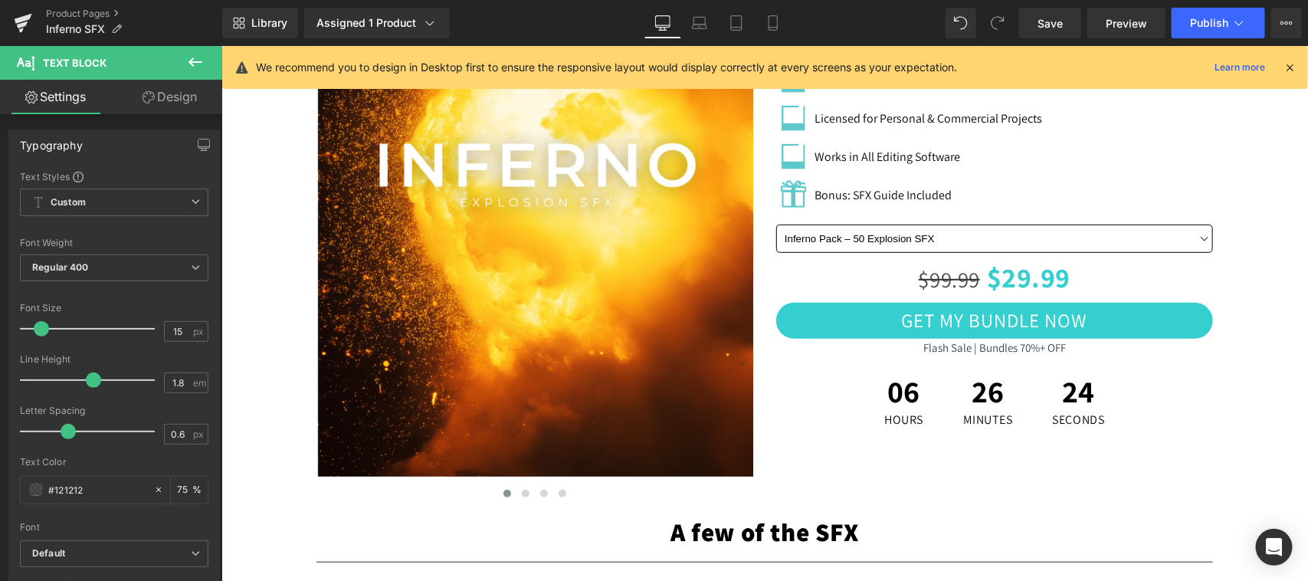
scroll to position [637, 0]
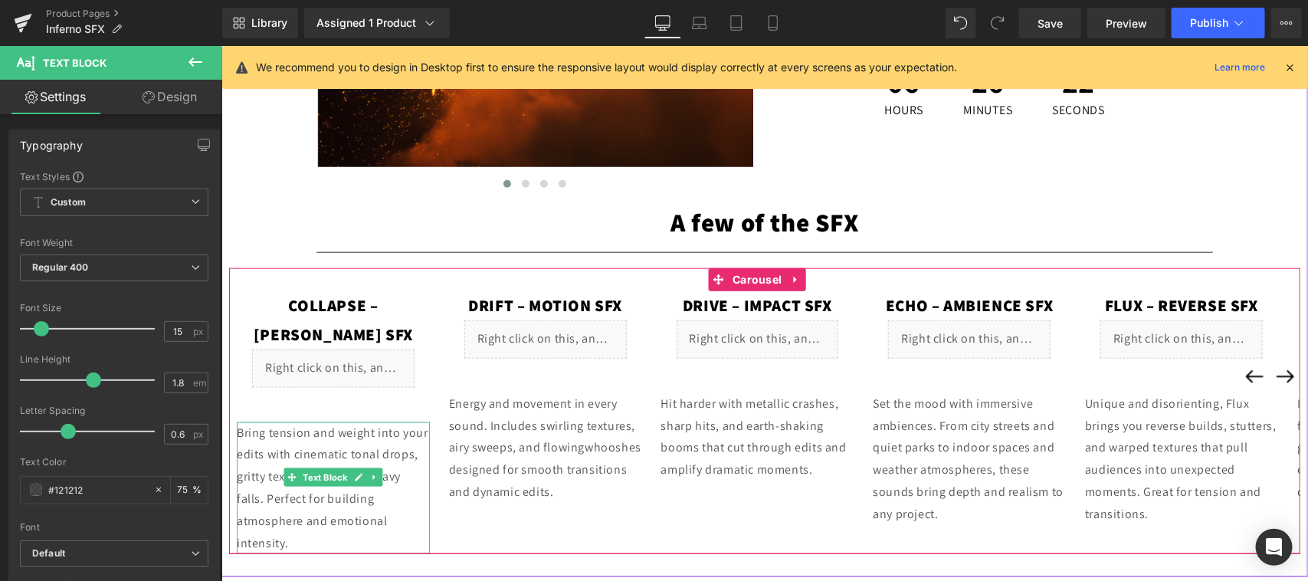
click at [407, 448] on p "Bring tension and weight into your edits with cinematic tonal drops, gritty tex…" at bounding box center [332, 487] width 193 height 133
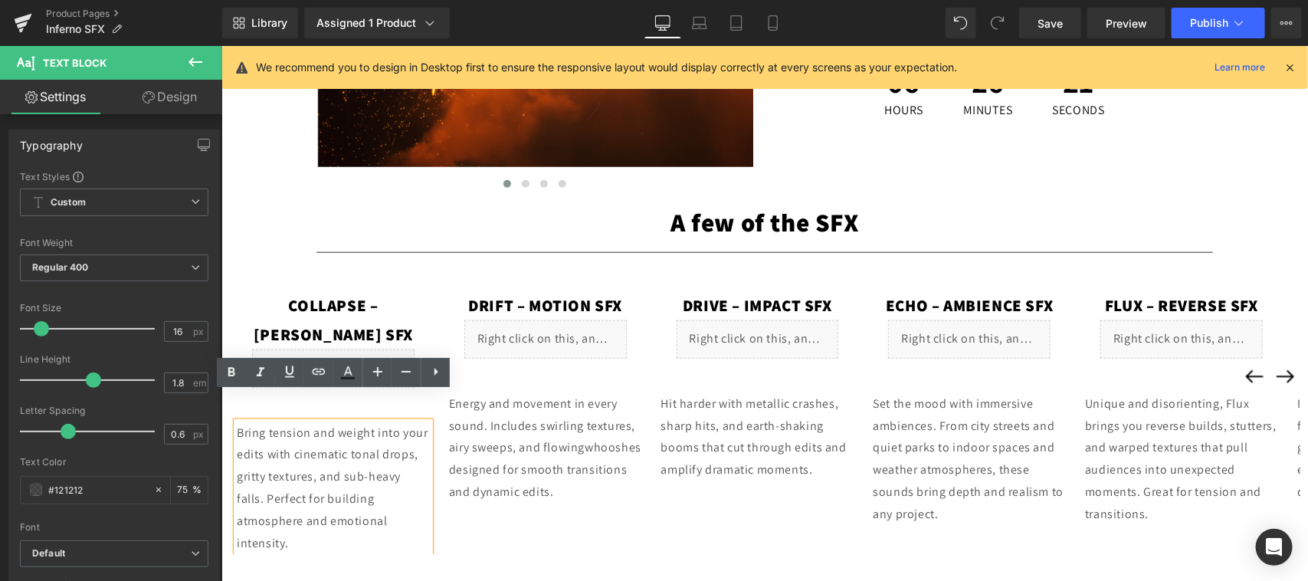
click at [413, 422] on p "Bring tension and weight into your edits with cinematic tonal drops, gritty tex…" at bounding box center [332, 487] width 193 height 133
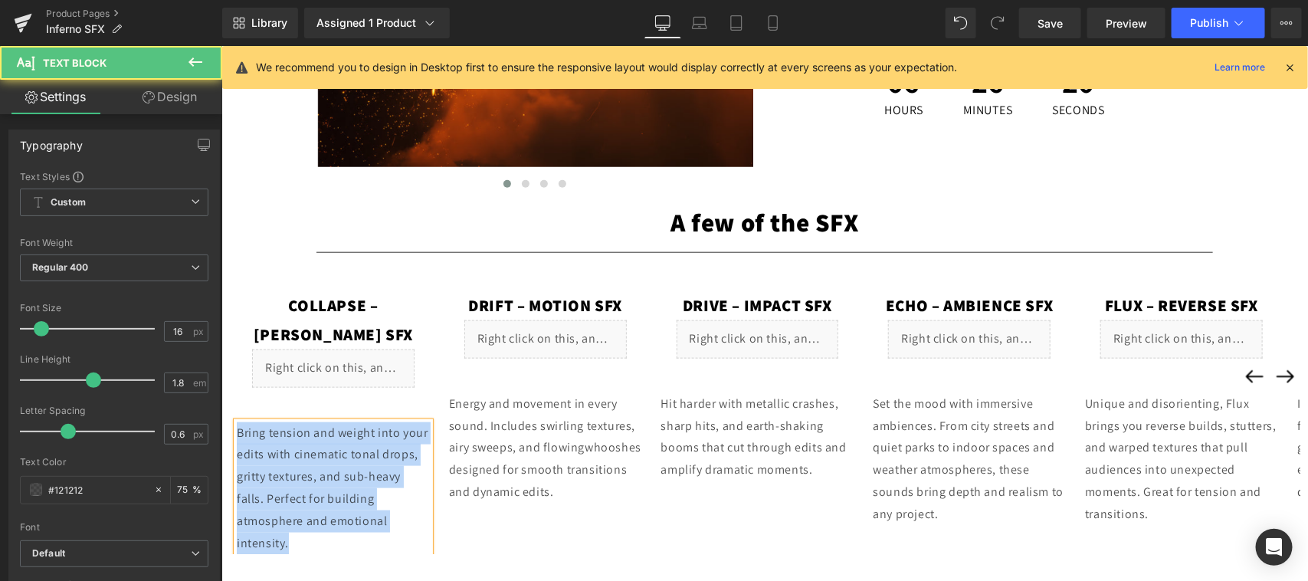
copy p "Bring tension and weight into your edits with cinematic tonal drops, gritty tex…"
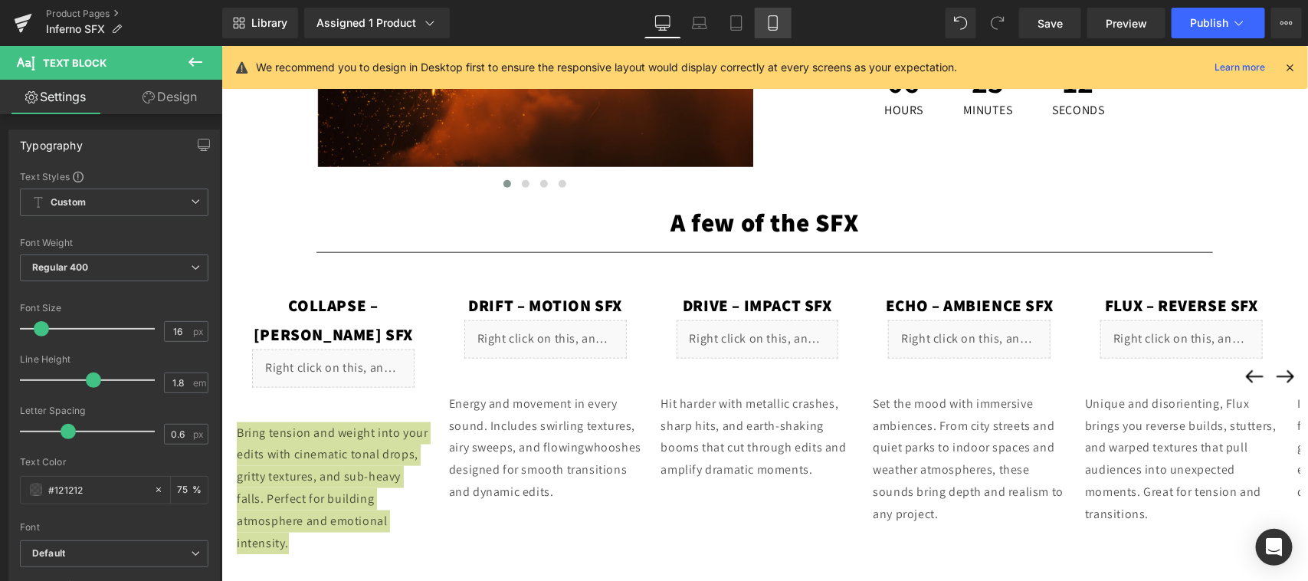
click at [771, 32] on link "Mobile" at bounding box center [772, 23] width 37 height 31
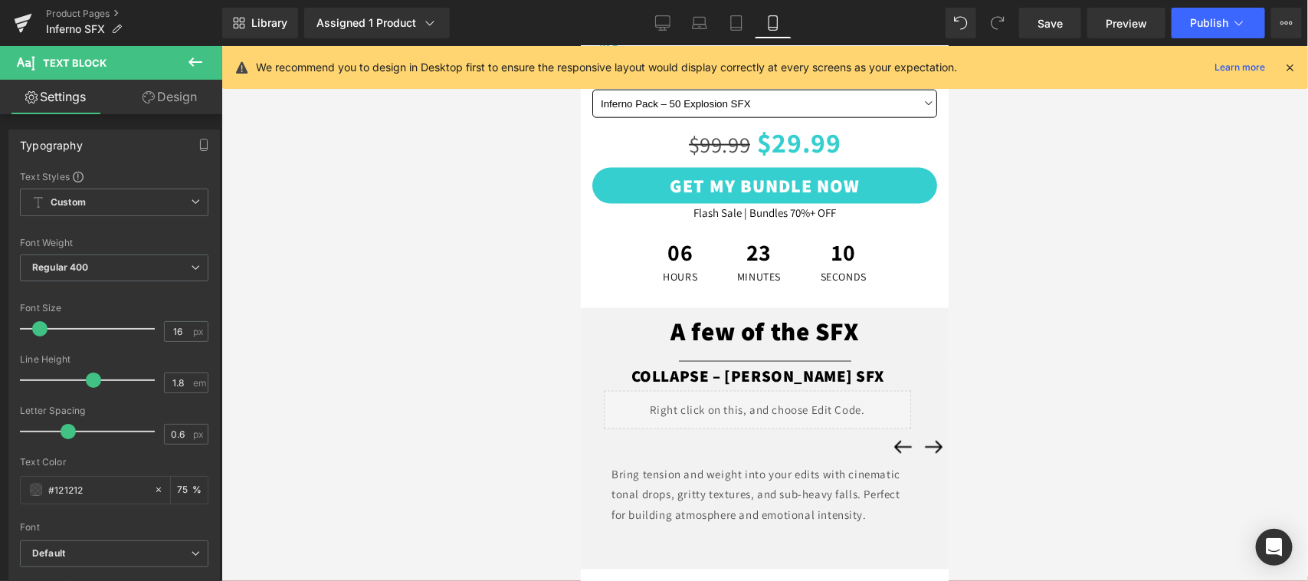
scroll to position [957, 0]
